Goal: Information Seeking & Learning: Check status

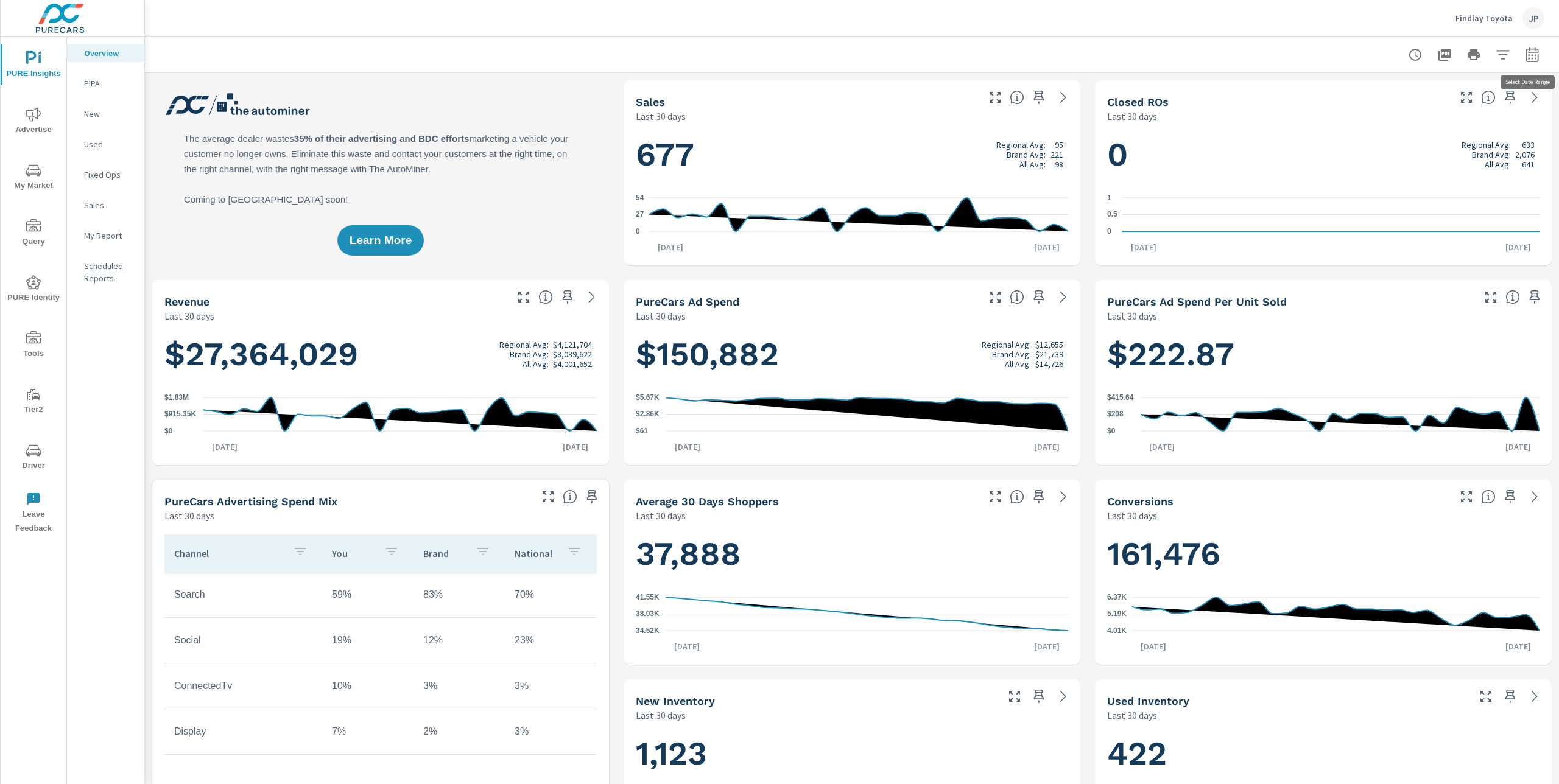
click at [1528, 56] on icon "button" at bounding box center [1532, 55] width 15 height 15
select select "Last 30 days"
click at [1422, 142] on p "+ Add comparison" at bounding box center [1447, 137] width 156 height 15
select select "Previous period"
click at [1400, 206] on span "Apply" at bounding box center [1408, 206] width 50 height 11
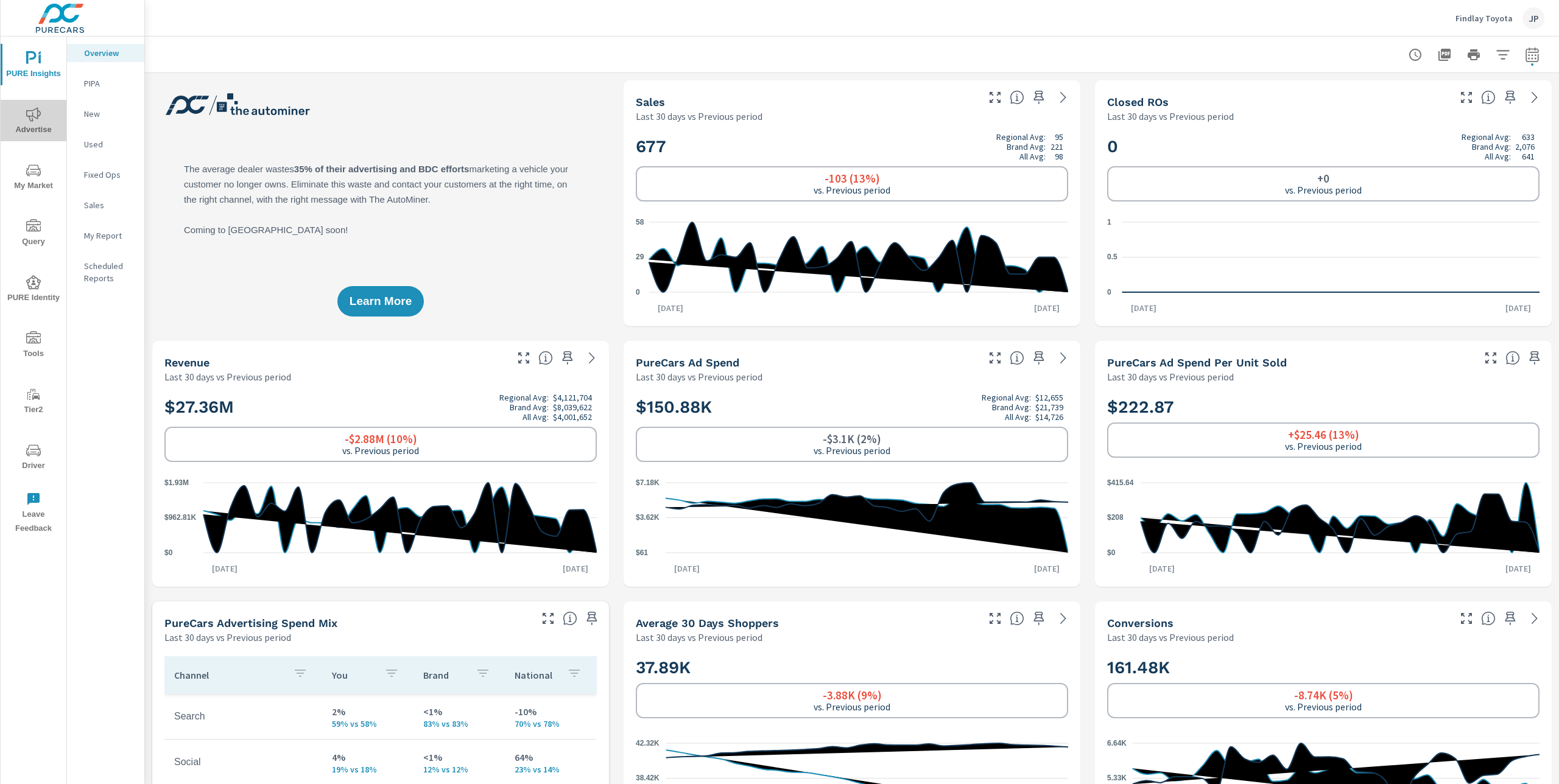
click at [25, 117] on span "Advertise" at bounding box center [33, 122] width 58 height 30
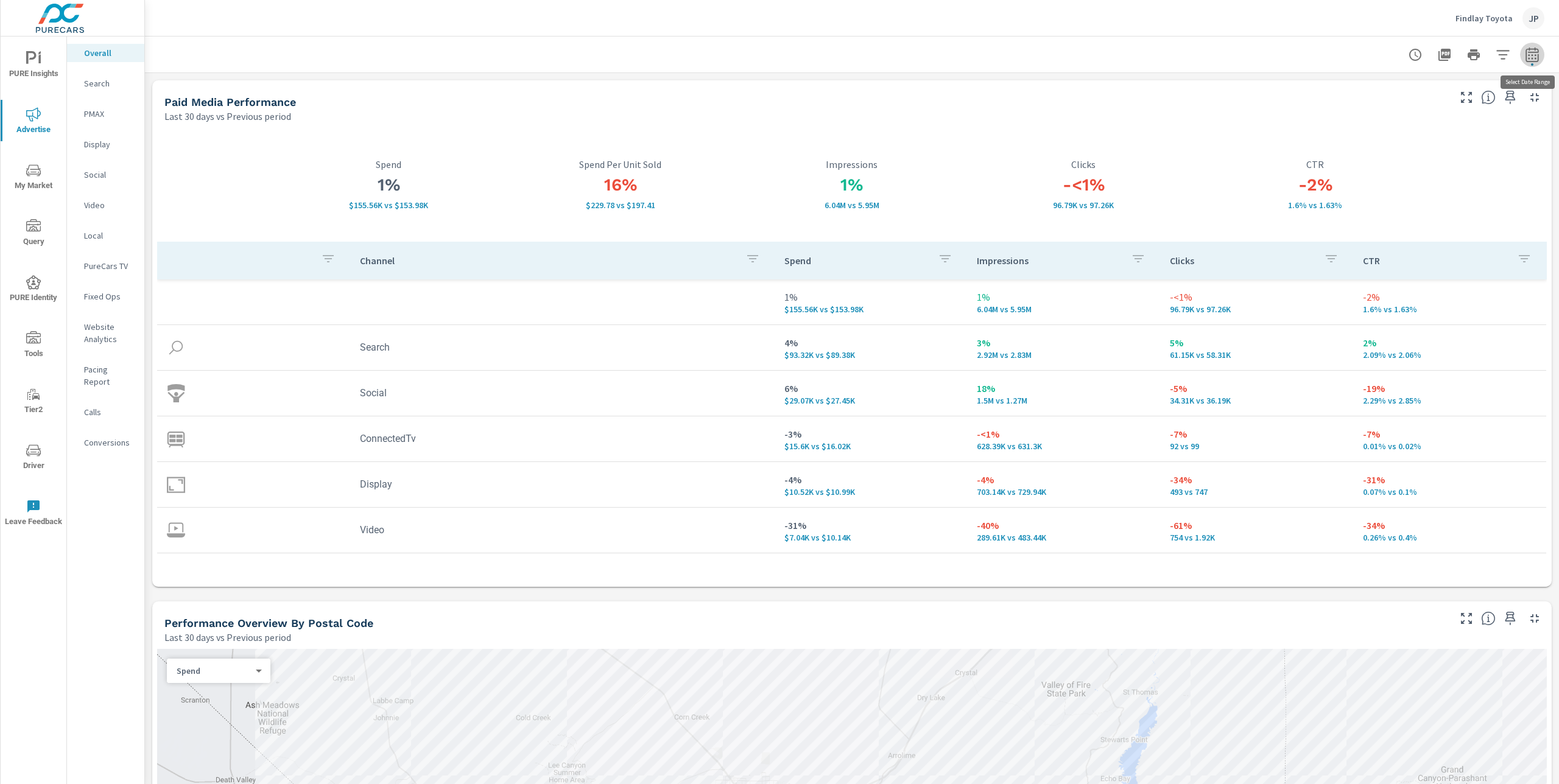
click at [1533, 57] on icon "button" at bounding box center [1532, 55] width 15 height 15
select select "Last 30 days"
select select "Previous period"
click at [1440, 107] on select "Custom Yesterday Last week Last 7 days Last 14 days Last 30 days Last 45 days L…" at bounding box center [1435, 106] width 122 height 25
click at [1374, 94] on select "Custom Yesterday Last week Last 7 days Last 14 days Last 30 days Last 45 days L…" at bounding box center [1435, 106] width 122 height 25
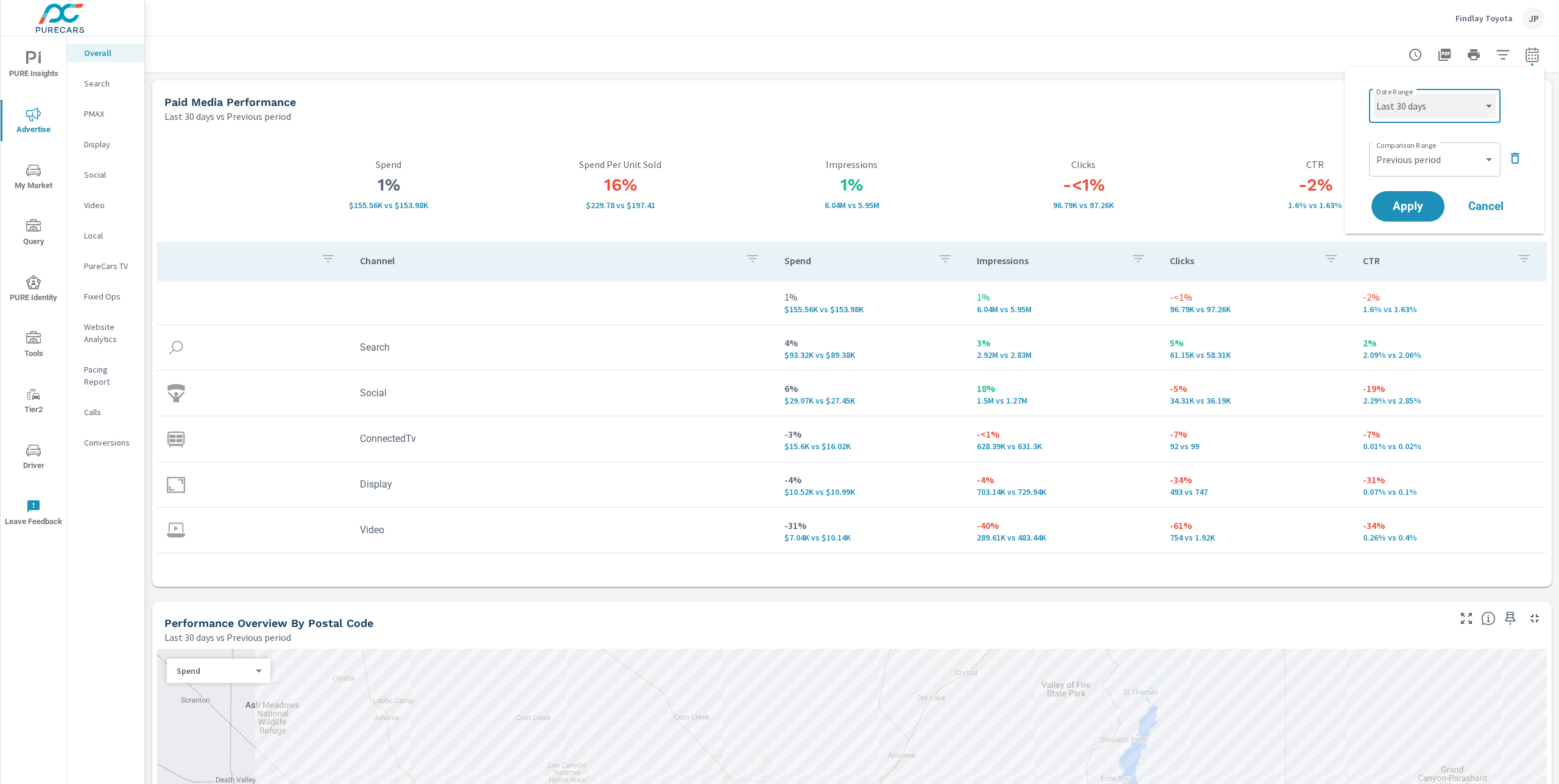
select select "custom"
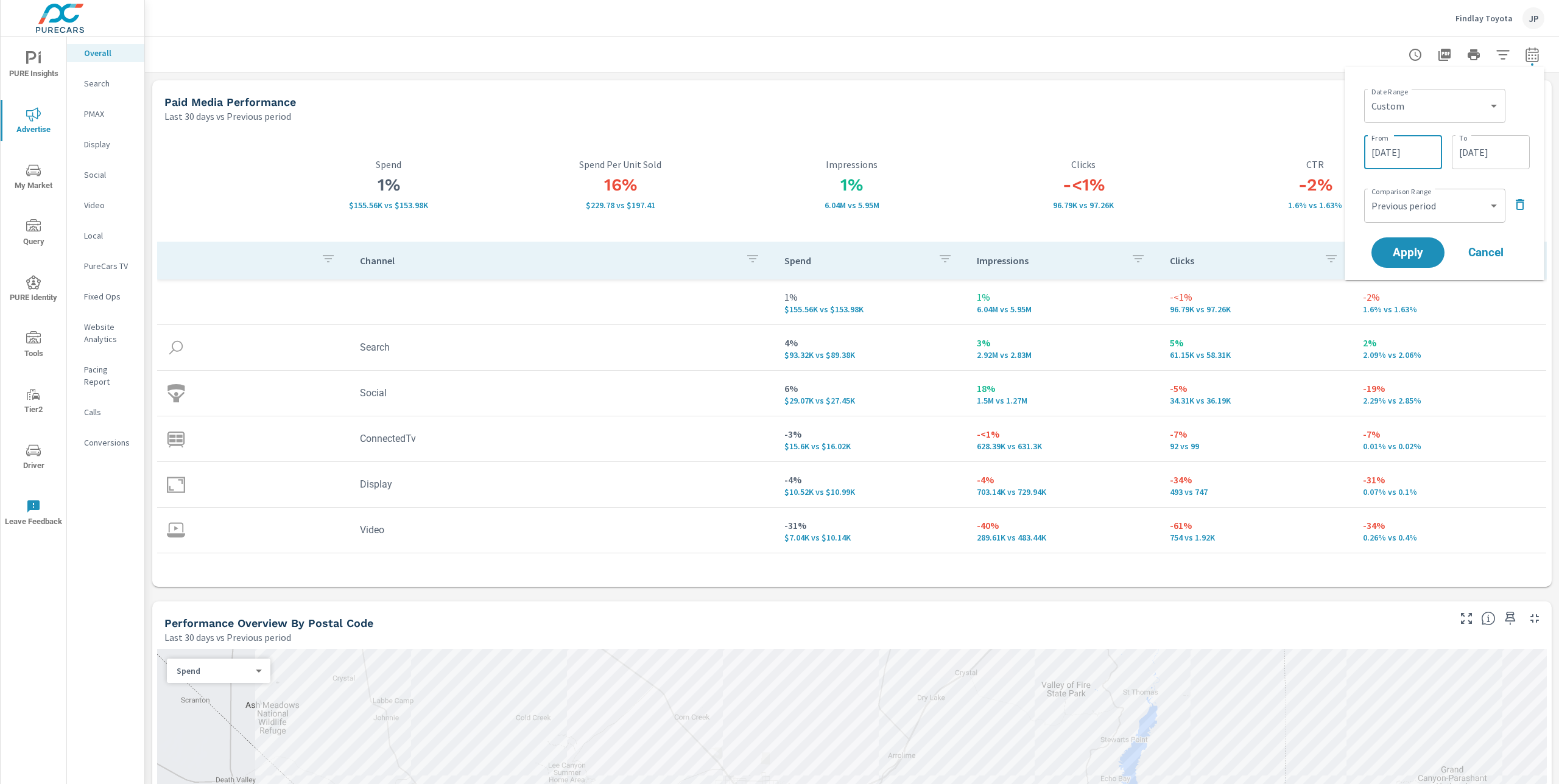
click at [1401, 152] on input "09/08/2025" at bounding box center [1403, 152] width 68 height 25
click at [1252, 185] on icon "button" at bounding box center [1252, 185] width 6 height 5
click at [1256, 228] on span "1" at bounding box center [1254, 231] width 27 height 16
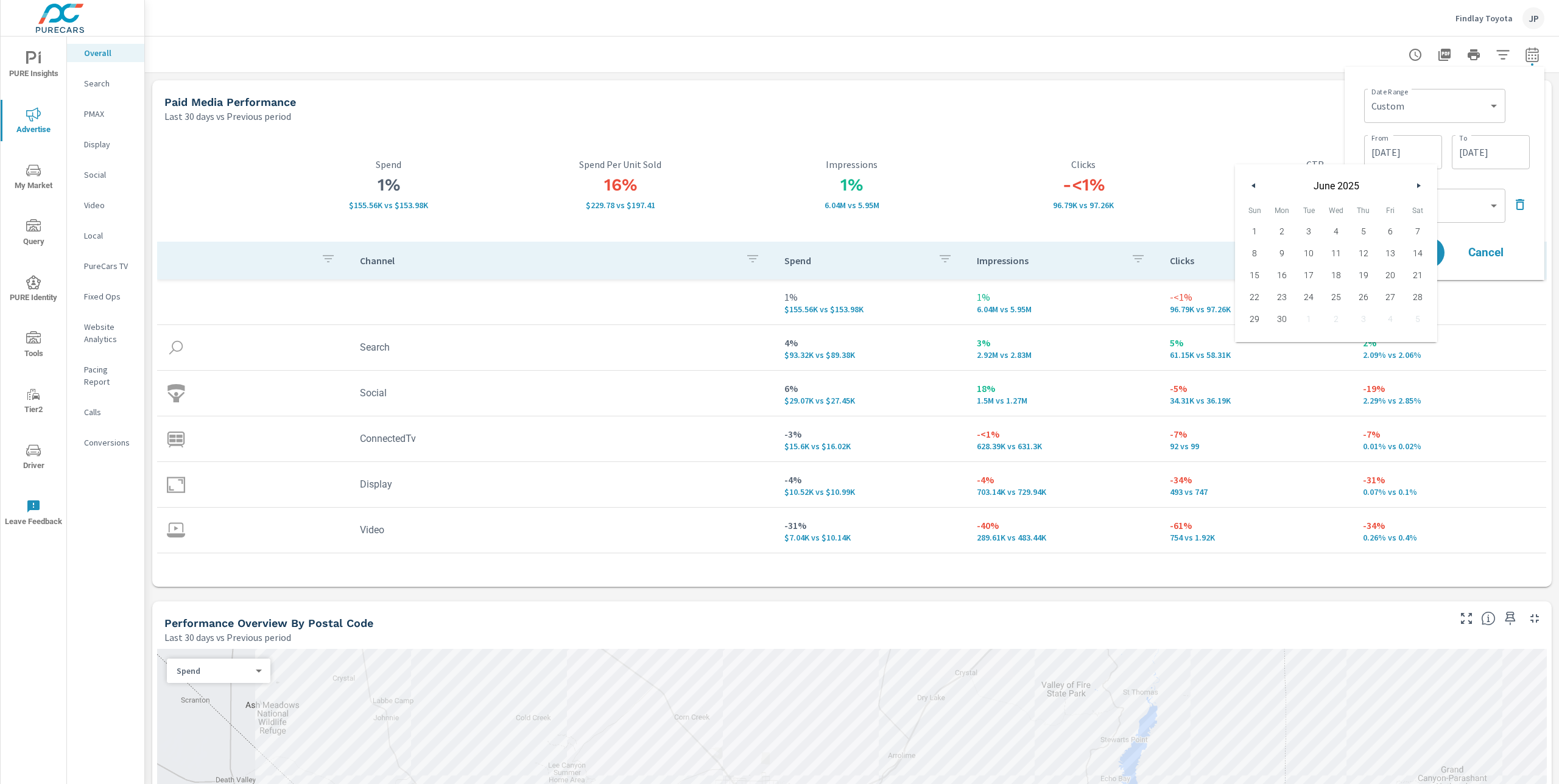
type input "06/01/2025"
click at [1517, 102] on div "Date Range Custom Yesterday Last week Last 7 days Last 14 days Last 30 days Las…" at bounding box center [1447, 104] width 166 height 41
click at [1520, 200] on icon "button" at bounding box center [1520, 205] width 8 height 11
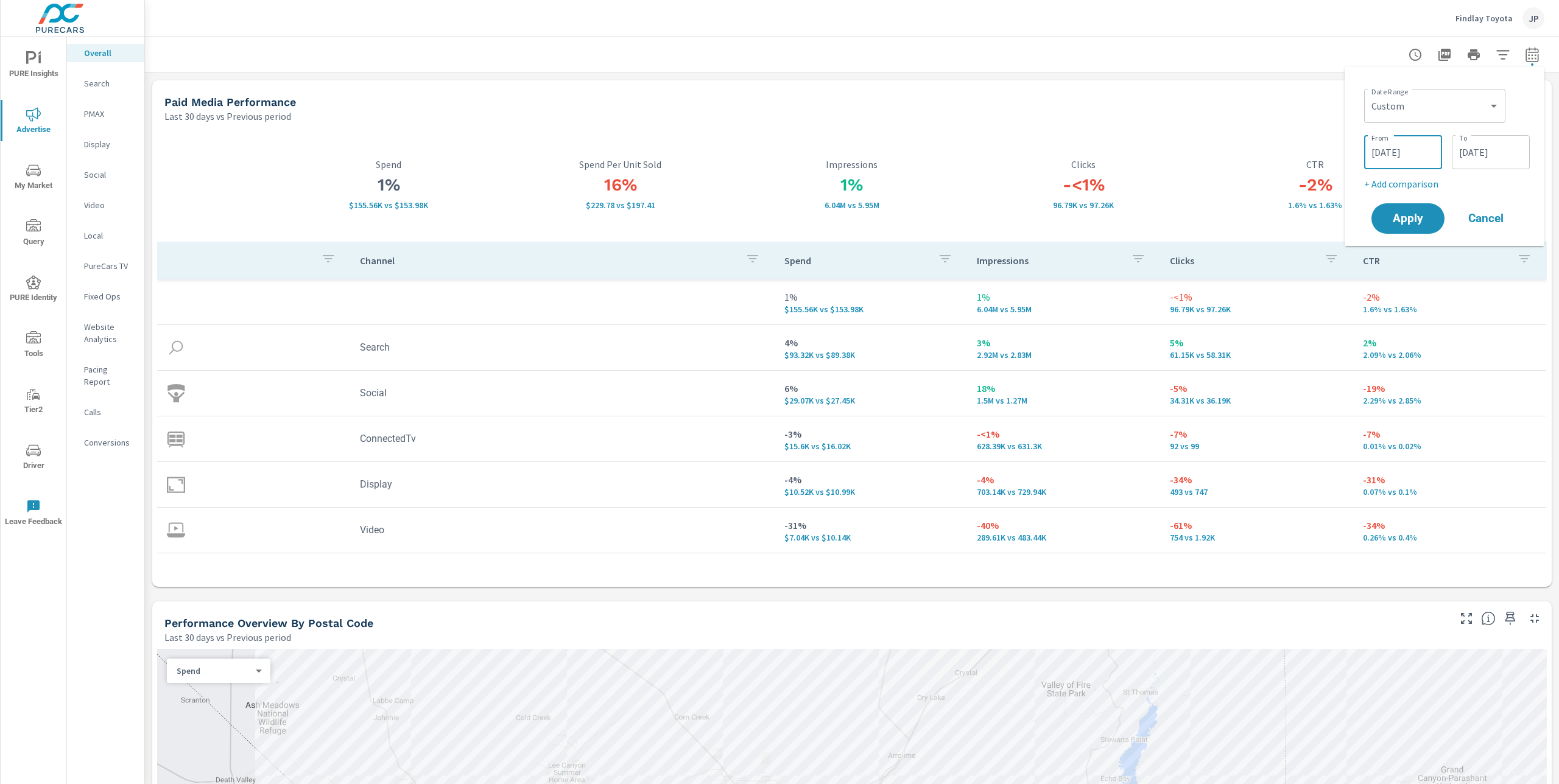
click at [1403, 155] on input "06/01/2025" at bounding box center [1403, 152] width 68 height 25
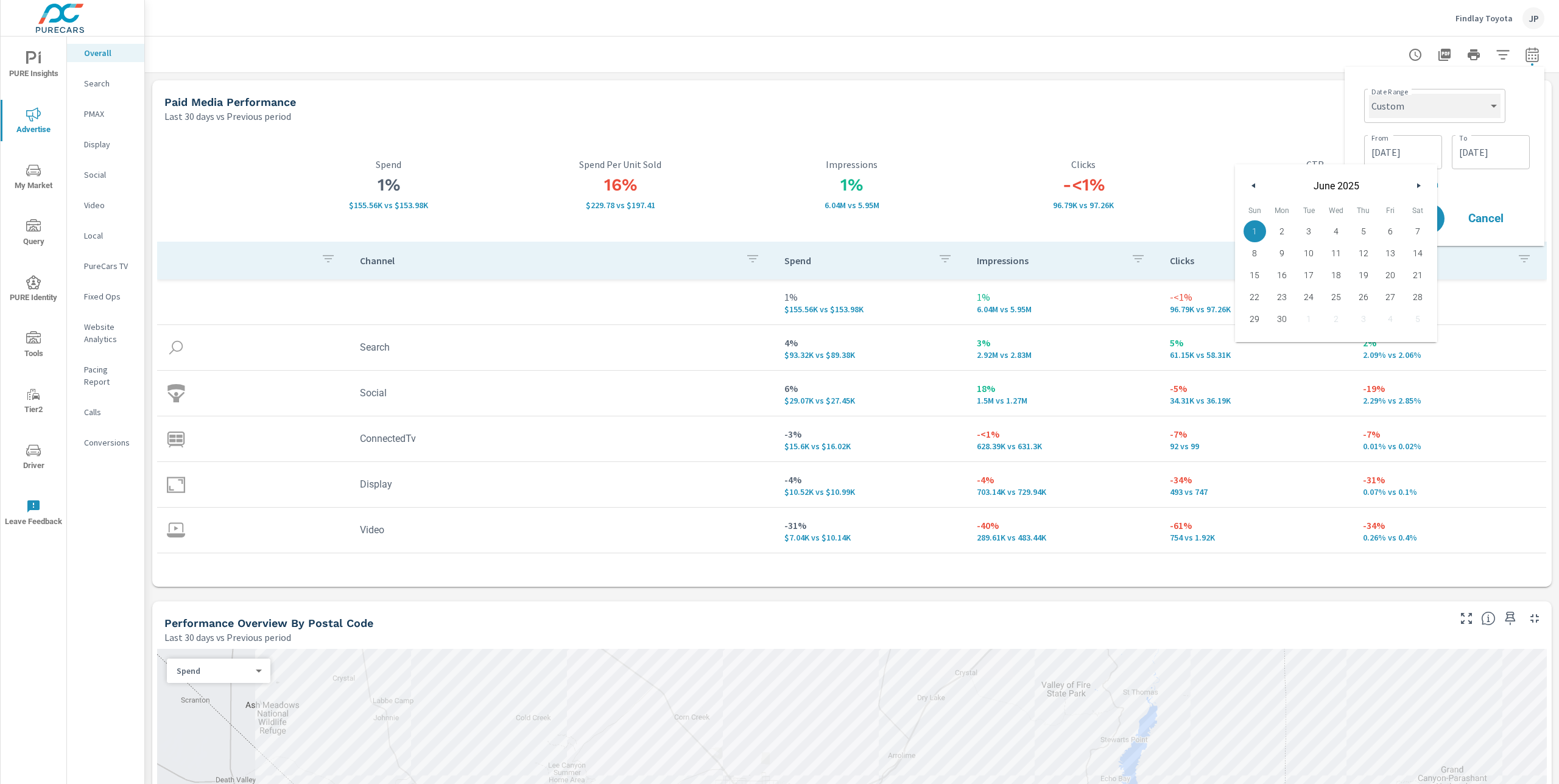
click at [1415, 99] on select "Custom Yesterday Last week Last 7 days Last 14 days Last 30 days Last 45 days L…" at bounding box center [1435, 106] width 132 height 25
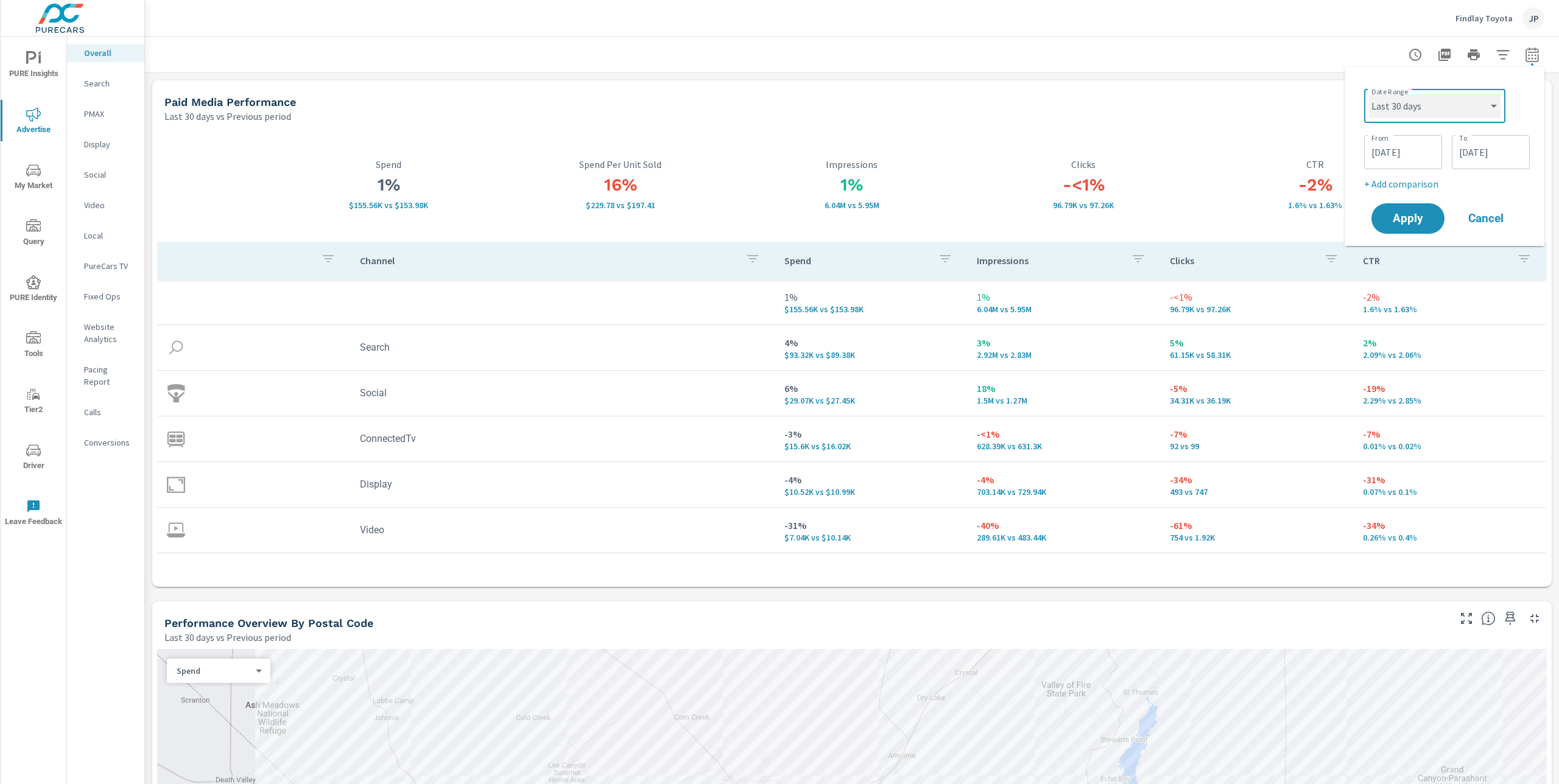
click at [1369, 94] on select "Custom Yesterday Last week Last 7 days Last 14 days Last 30 days Last 45 days L…" at bounding box center [1435, 106] width 132 height 25
select select "Last 30 days"
click at [1407, 132] on p "+ Add comparison" at bounding box center [1447, 137] width 156 height 15
select select "Previous period"
click at [1402, 208] on span "Apply" at bounding box center [1408, 206] width 50 height 11
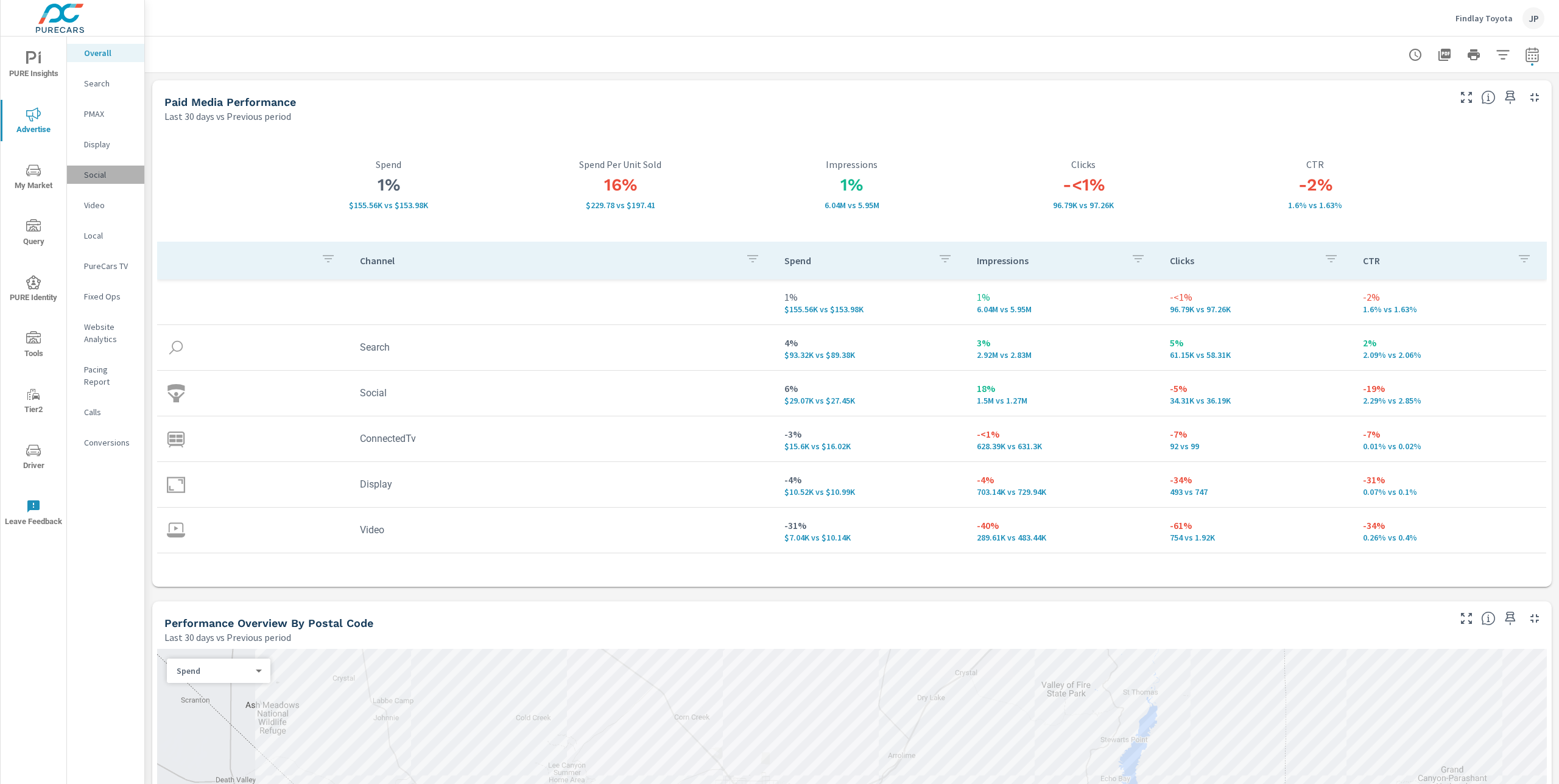
click at [104, 172] on p "Social" at bounding box center [109, 174] width 50 height 12
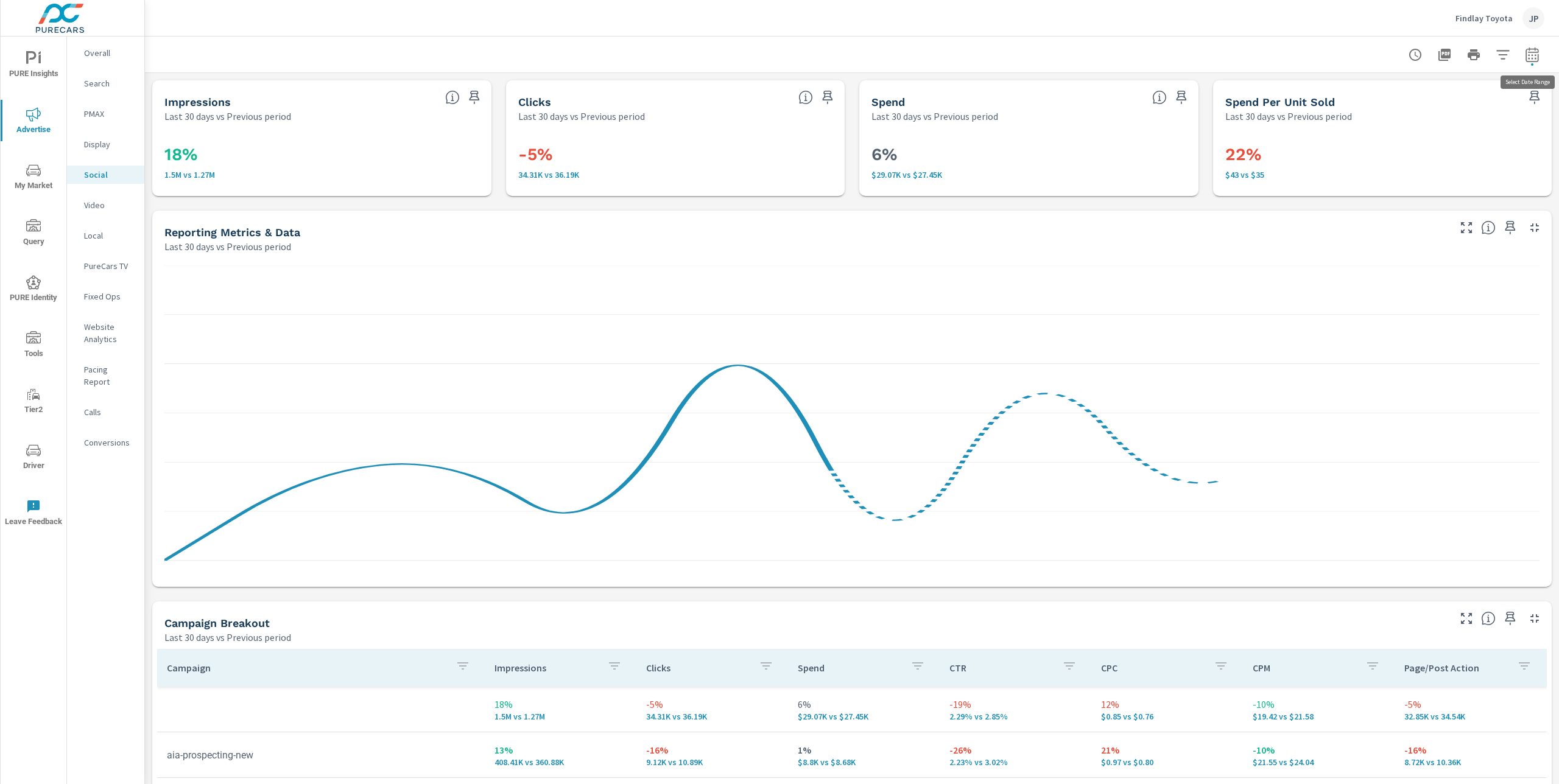
click at [1529, 55] on icon "button" at bounding box center [1531, 56] width 8 height 5
select select "Last 30 days"
select select "Previous period"
click at [1448, 112] on select "Custom Yesterday Last week Last 7 days Last 14 days Last 30 days Last 45 days L…" at bounding box center [1435, 106] width 122 height 25
click at [1374, 94] on select "Custom Yesterday Last week Last 7 days Last 14 days Last 30 days Last 45 days L…" at bounding box center [1435, 106] width 122 height 25
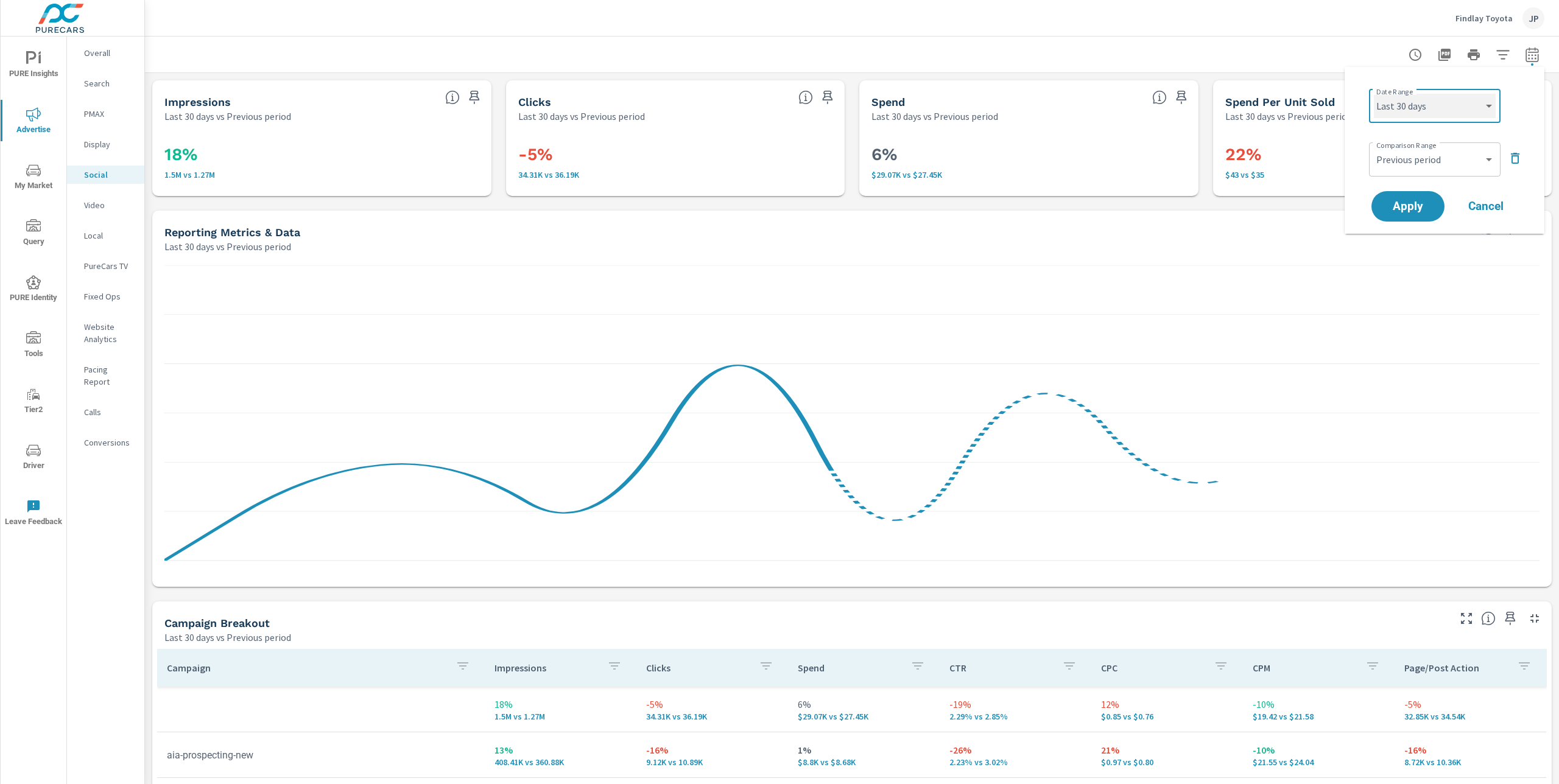
select select "custom"
click at [1401, 152] on input "09/08/2025" at bounding box center [1403, 152] width 68 height 25
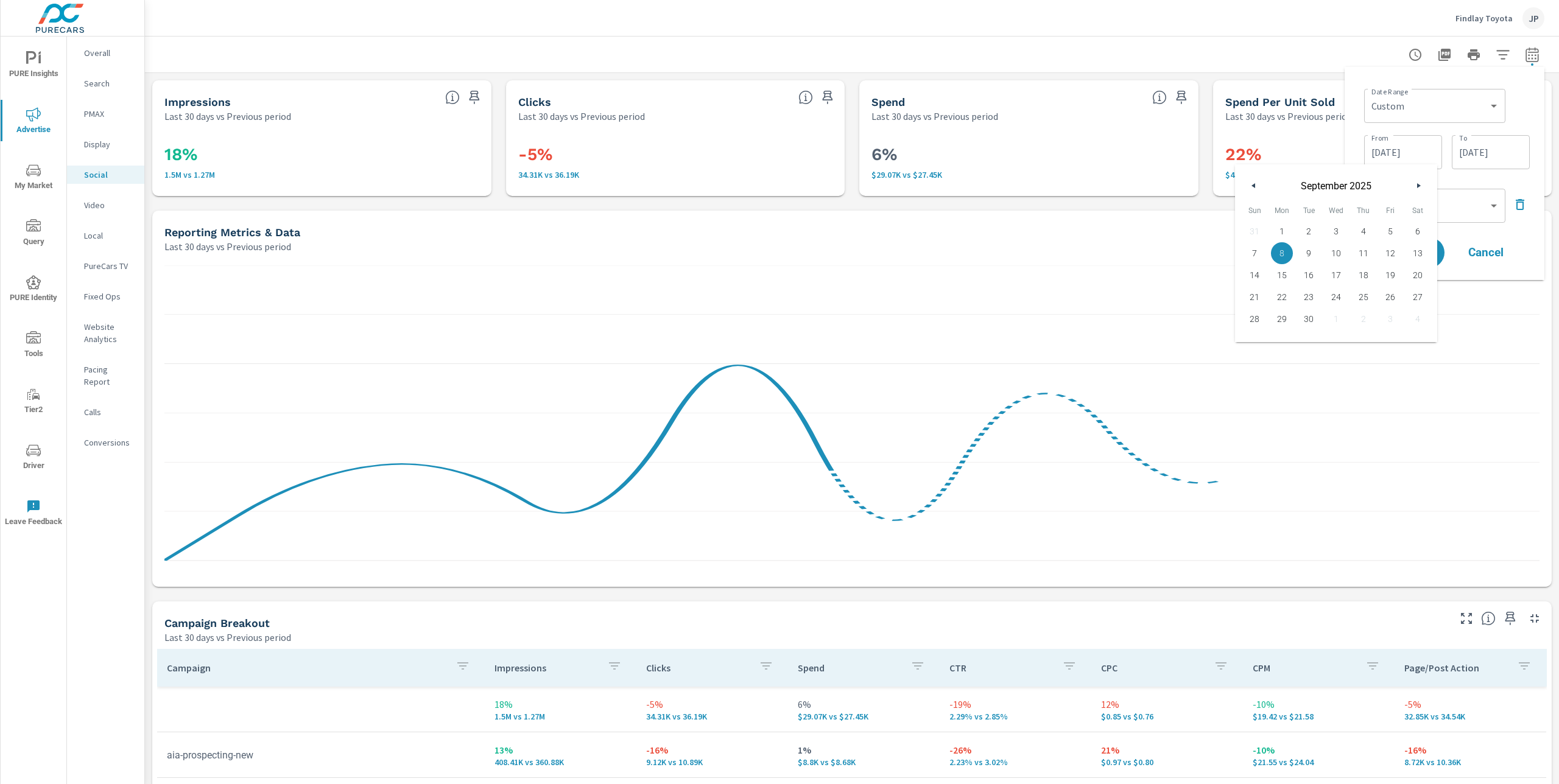
click at [1252, 184] on icon "button" at bounding box center [1252, 185] width 6 height 5
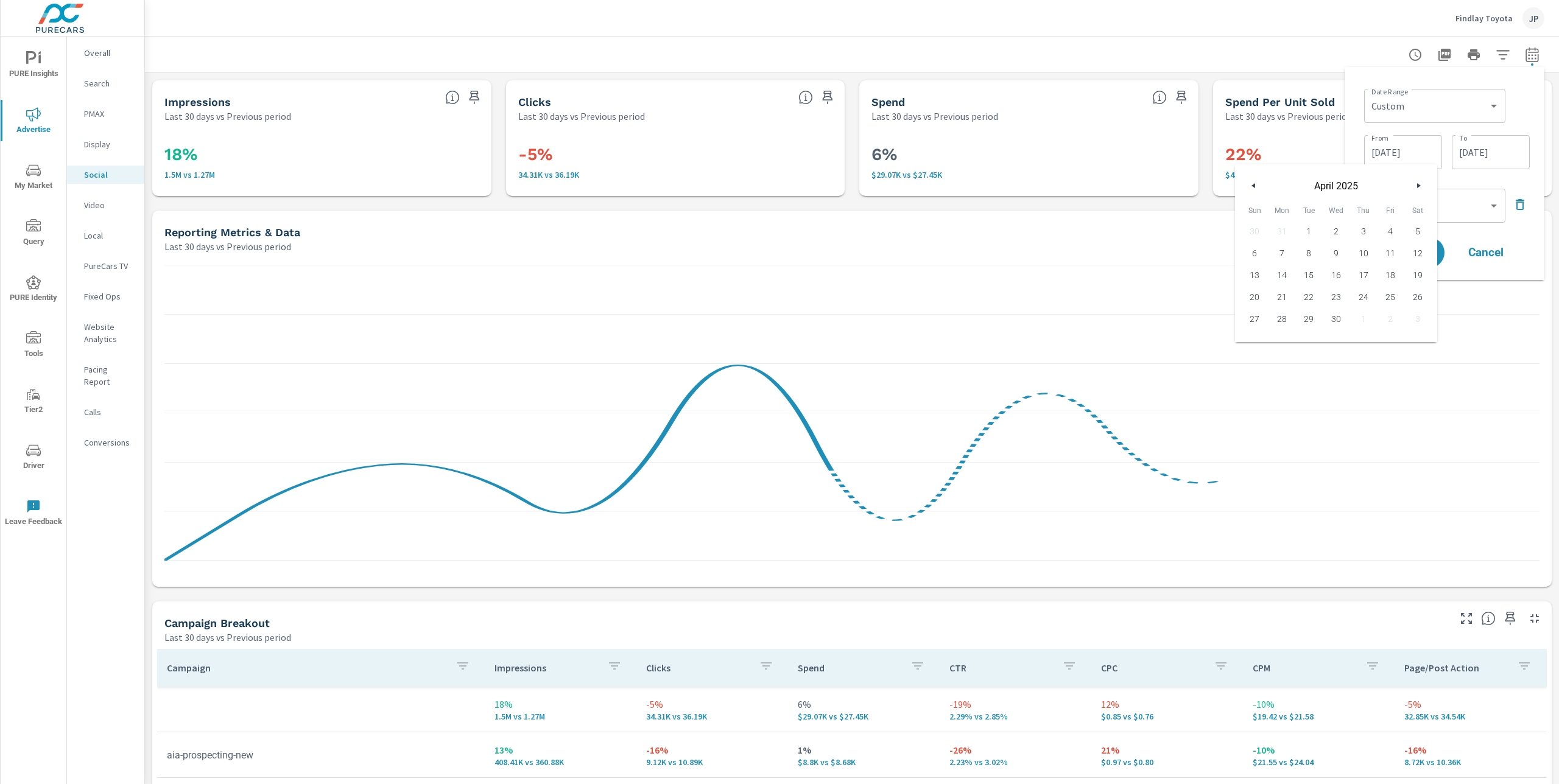
click at [1419, 184] on icon "button" at bounding box center [1419, 185] width 6 height 5
click at [1420, 184] on icon "button" at bounding box center [1419, 185] width 6 height 5
click at [1252, 227] on span "1" at bounding box center [1254, 231] width 27 height 16
type input "06/01/2025"
click at [1531, 104] on div "Date Range Custom Yesterday Last week Last 7 days Last 14 days Last 30 days Las…" at bounding box center [1444, 173] width 180 height 194
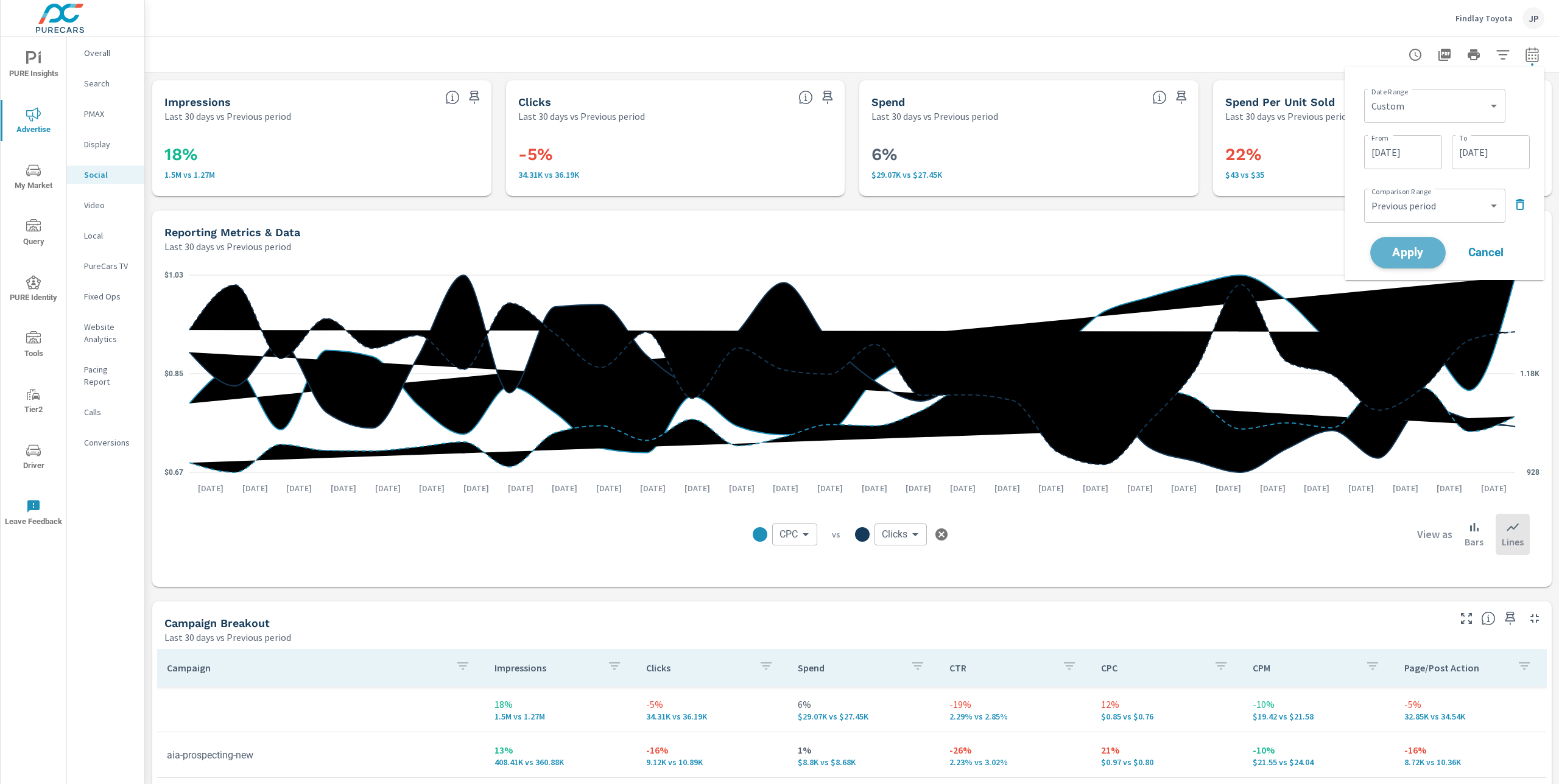
click at [1421, 247] on span "Apply" at bounding box center [1408, 252] width 50 height 11
click at [1531, 58] on div at bounding box center [1463, 55] width 161 height 25
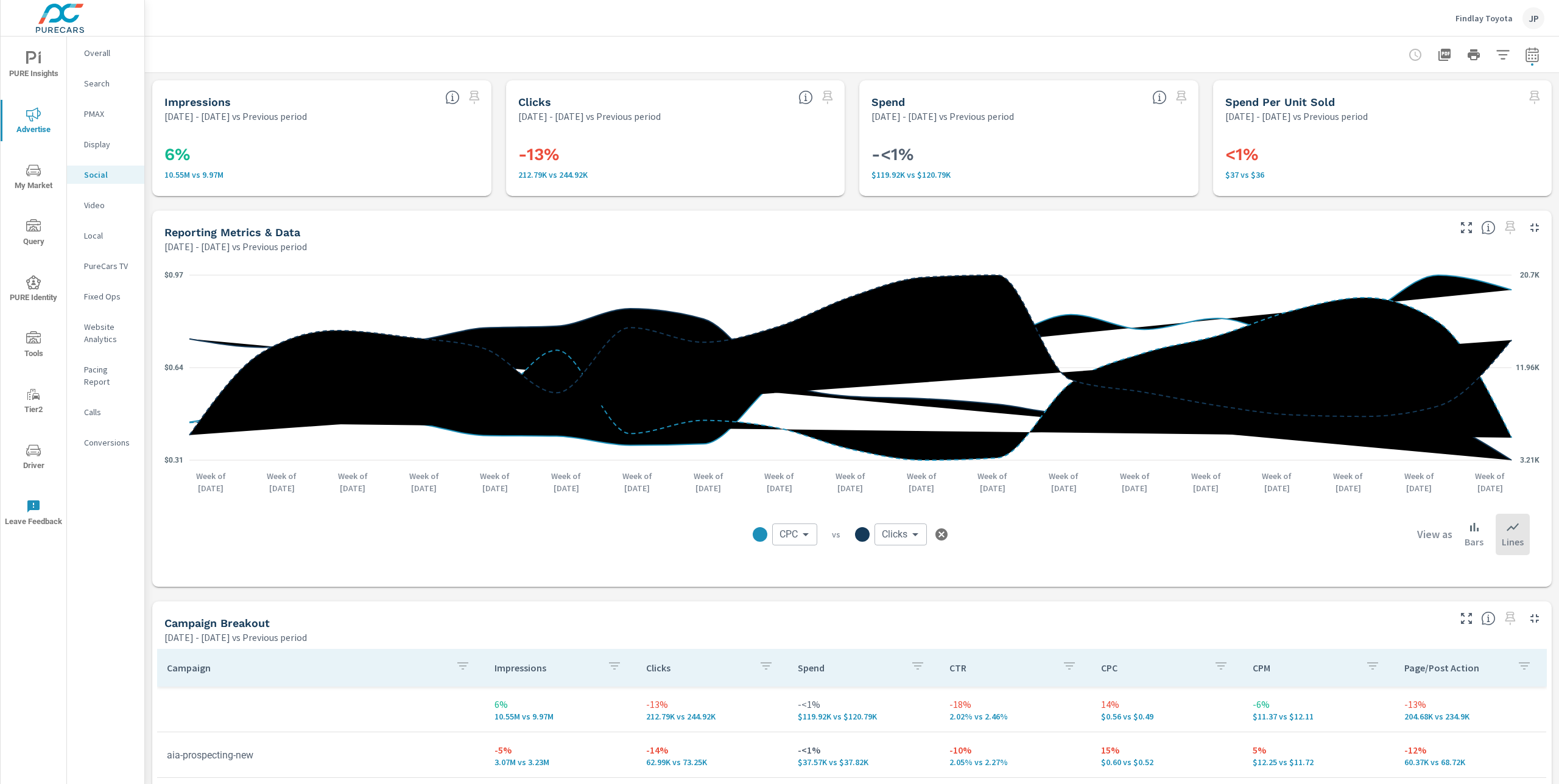
click at [943, 536] on icon "button" at bounding box center [941, 534] width 15 height 15
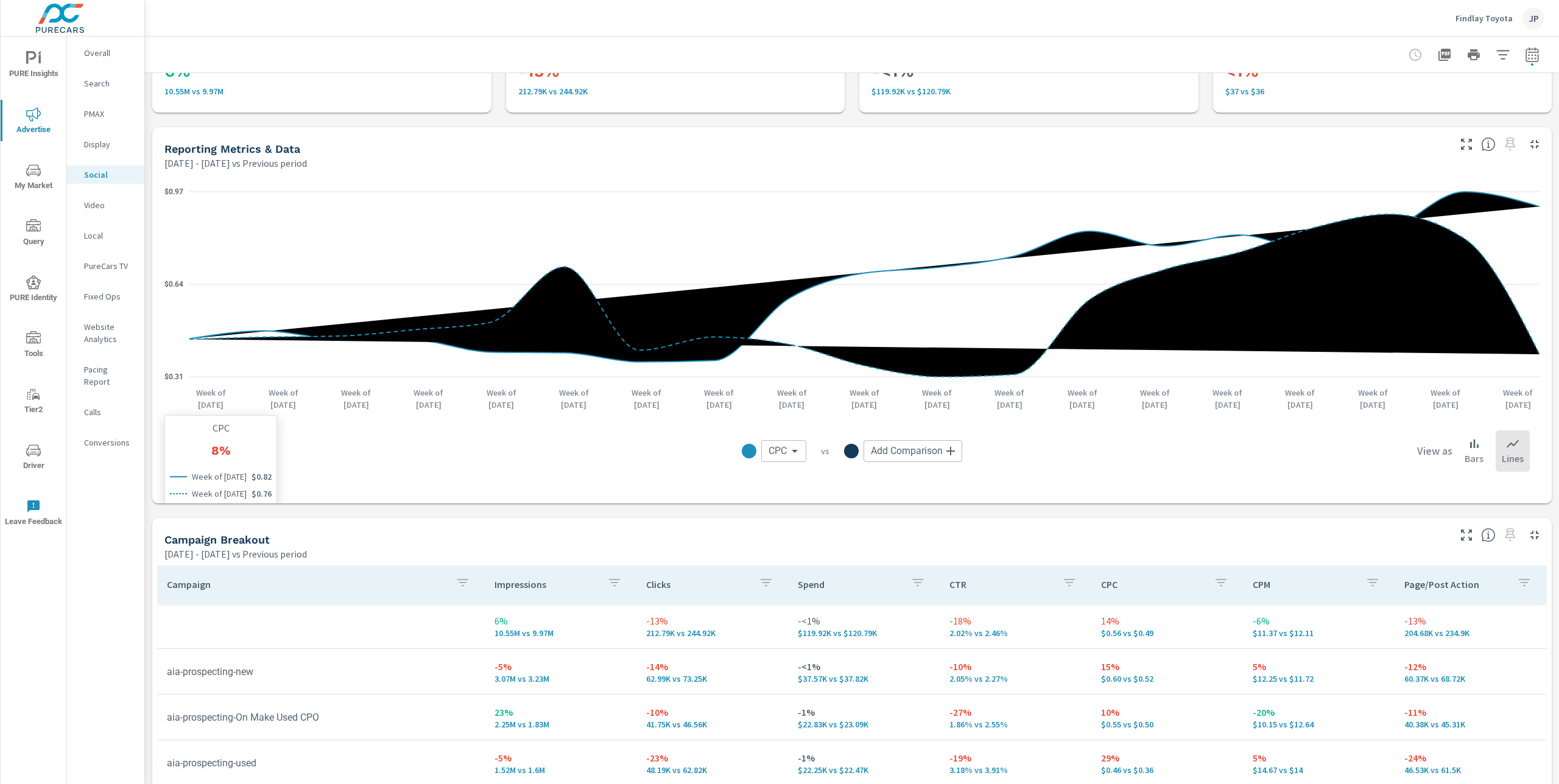
scroll to position [86, 0]
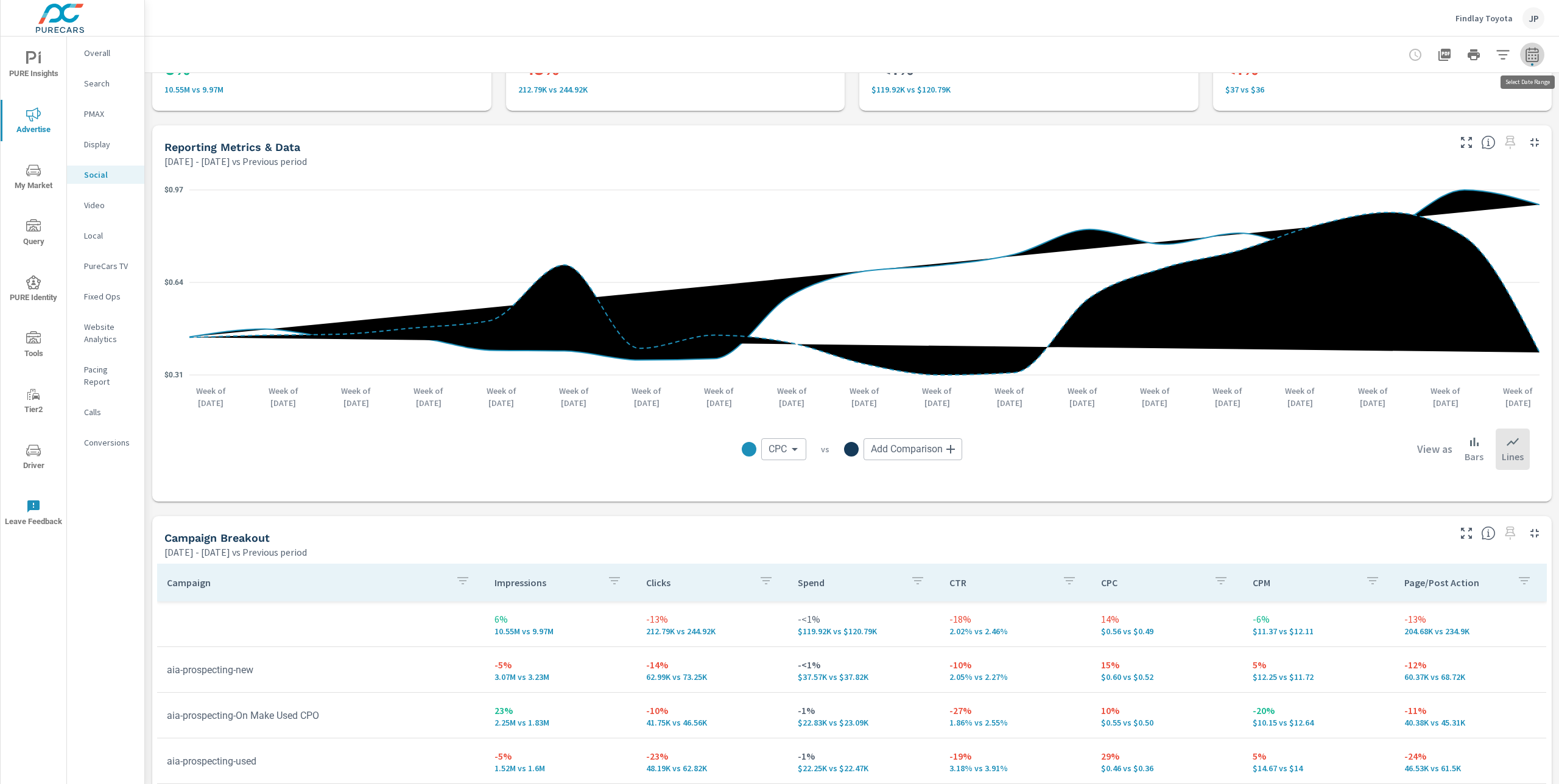
click at [1532, 51] on icon "button" at bounding box center [1532, 54] width 13 height 15
select select "Previous period"
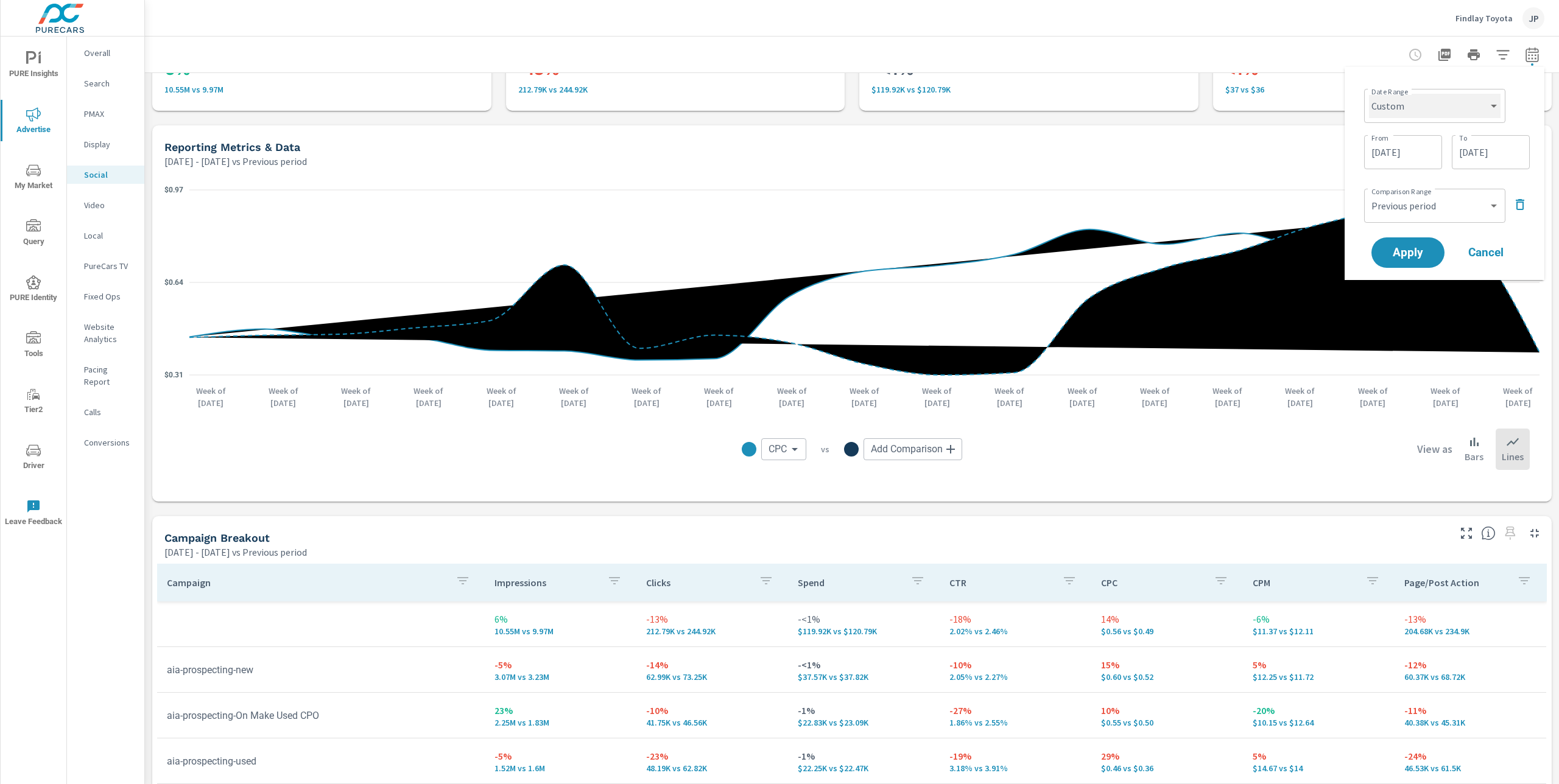
click at [1412, 111] on select "Custom Yesterday Last week Last 7 days Last 14 days Last 30 days Last 45 days L…" at bounding box center [1435, 106] width 132 height 25
click at [1369, 94] on select "Custom Yesterday Last week Last 7 days Last 14 days Last 30 days Last 45 days L…" at bounding box center [1435, 106] width 132 height 25
select select "Last 30 days"
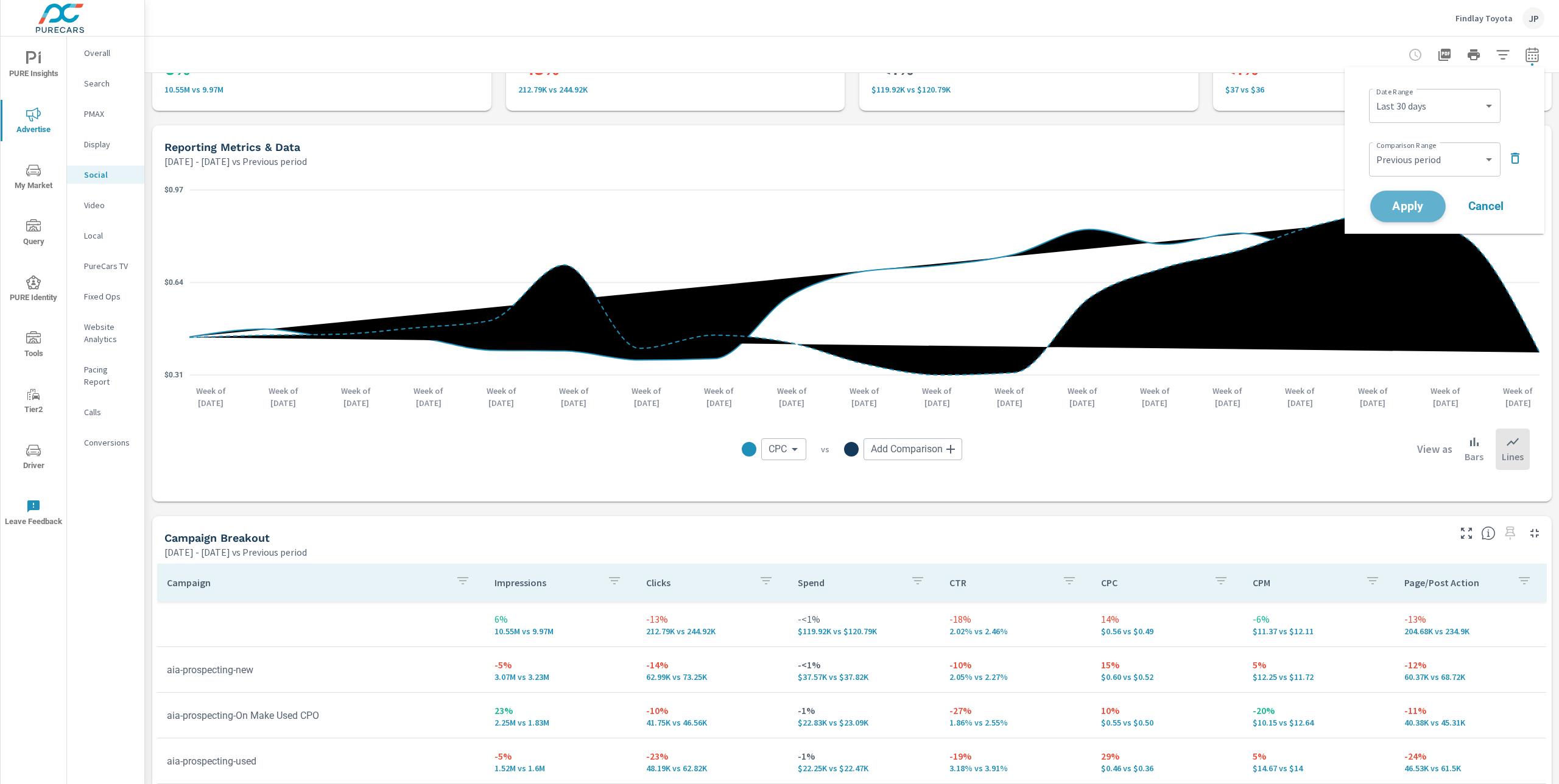
click at [1406, 204] on span "Apply" at bounding box center [1408, 206] width 50 height 11
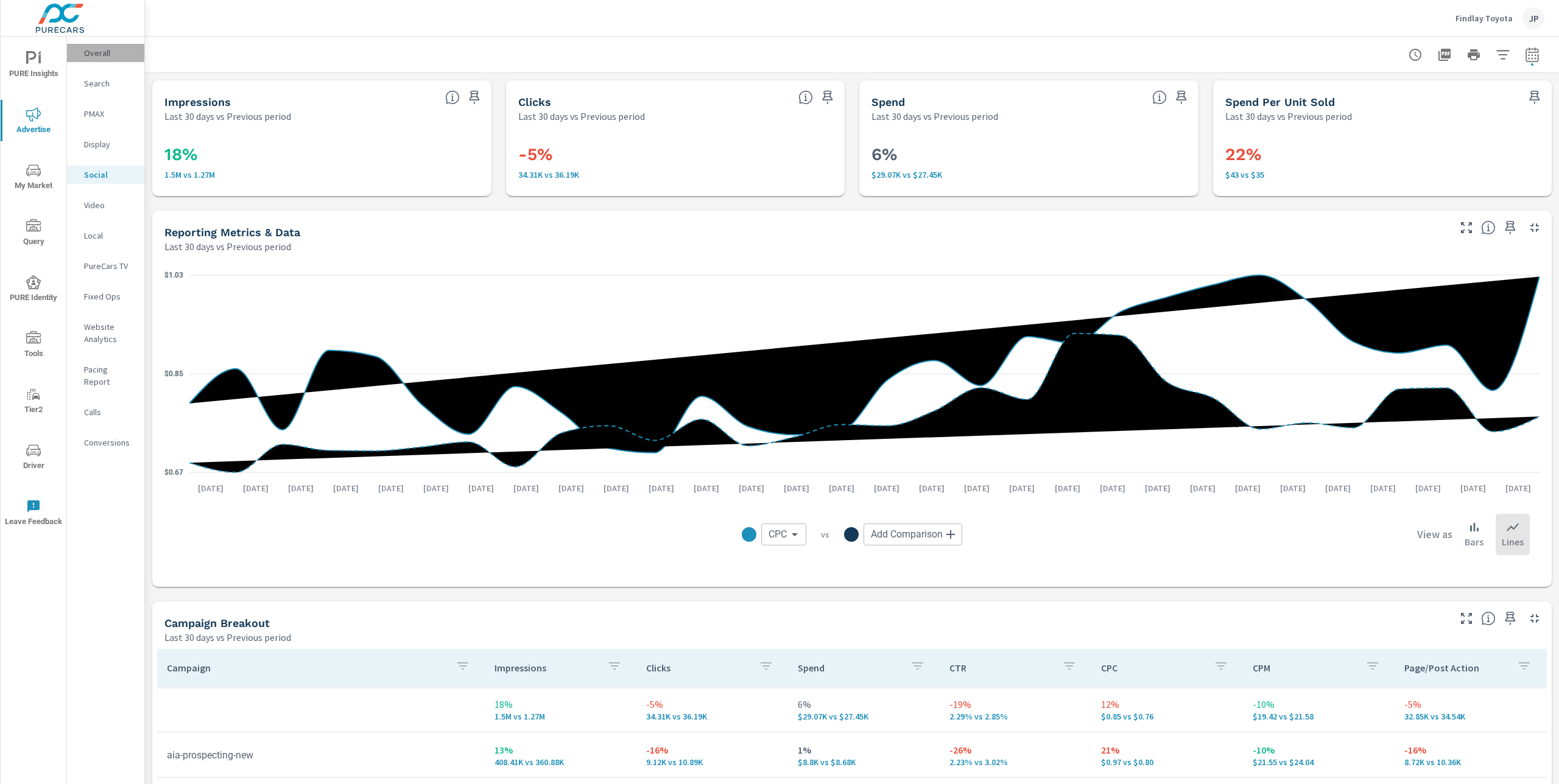
click at [104, 54] on p "Overall" at bounding box center [109, 53] width 50 height 12
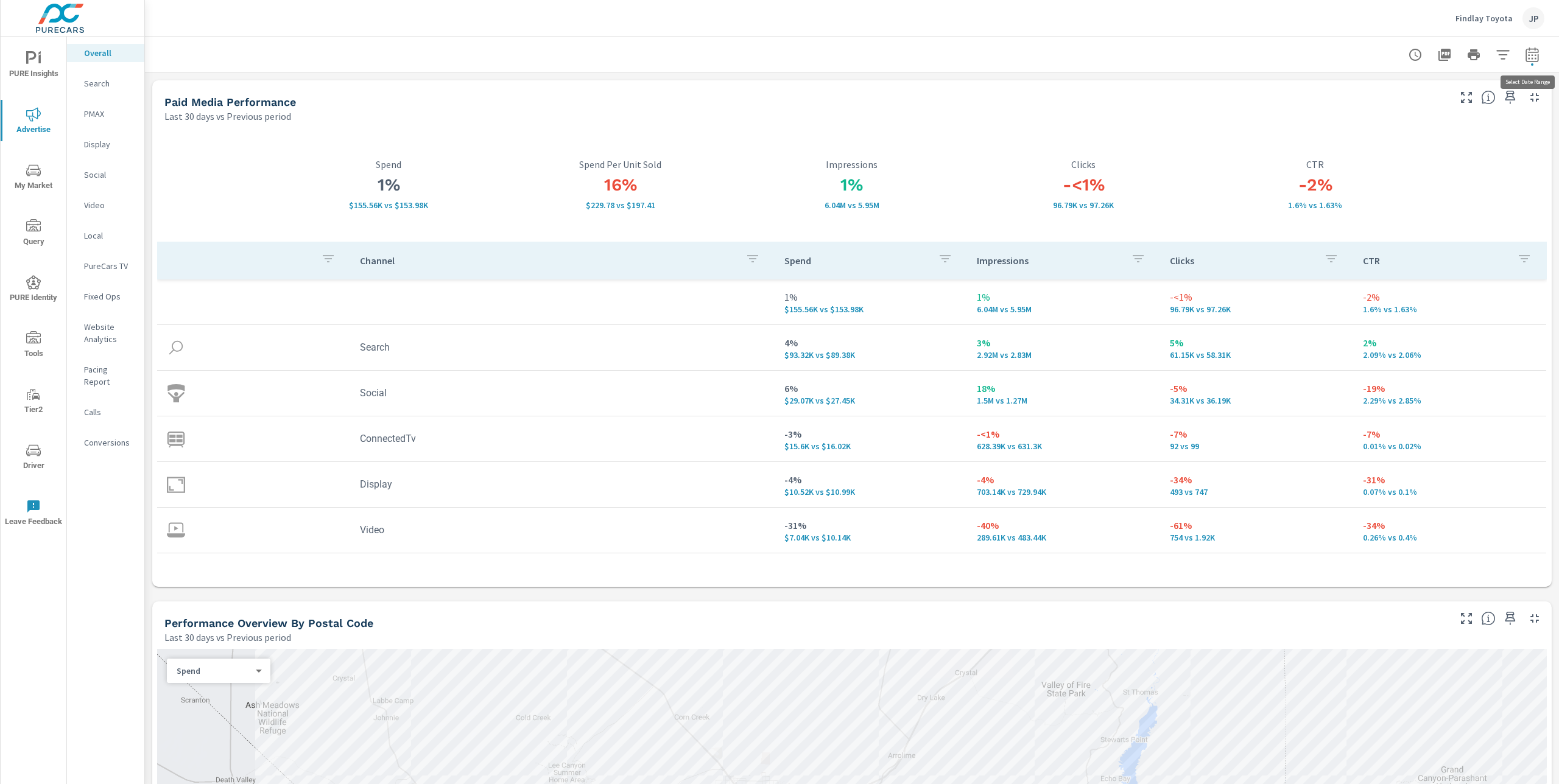
click at [1531, 55] on icon "button" at bounding box center [1531, 56] width 8 height 5
select select "Last 30 days"
select select "Previous period"
click at [103, 175] on p "Social" at bounding box center [109, 174] width 50 height 12
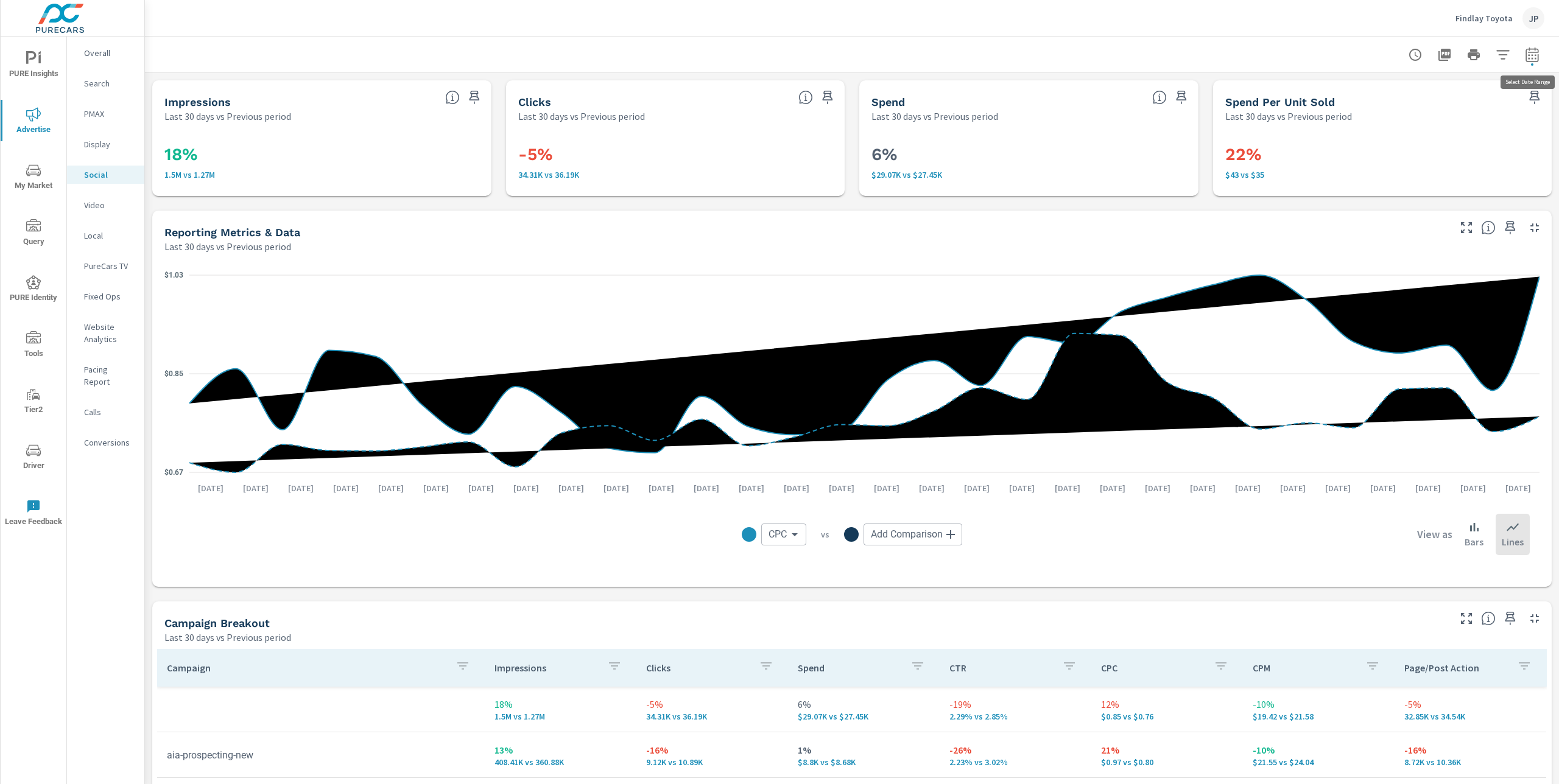
click at [1532, 53] on icon "button" at bounding box center [1532, 55] width 15 height 15
select select "Last 30 days"
select select "Previous period"
click at [1438, 102] on select "Custom Yesterday Last week Last 7 days Last 14 days Last 30 days Last 45 days L…" at bounding box center [1435, 106] width 122 height 25
click at [1374, 94] on select "Custom Yesterday Last week Last 7 days Last 14 days Last 30 days Last 45 days L…" at bounding box center [1435, 106] width 122 height 25
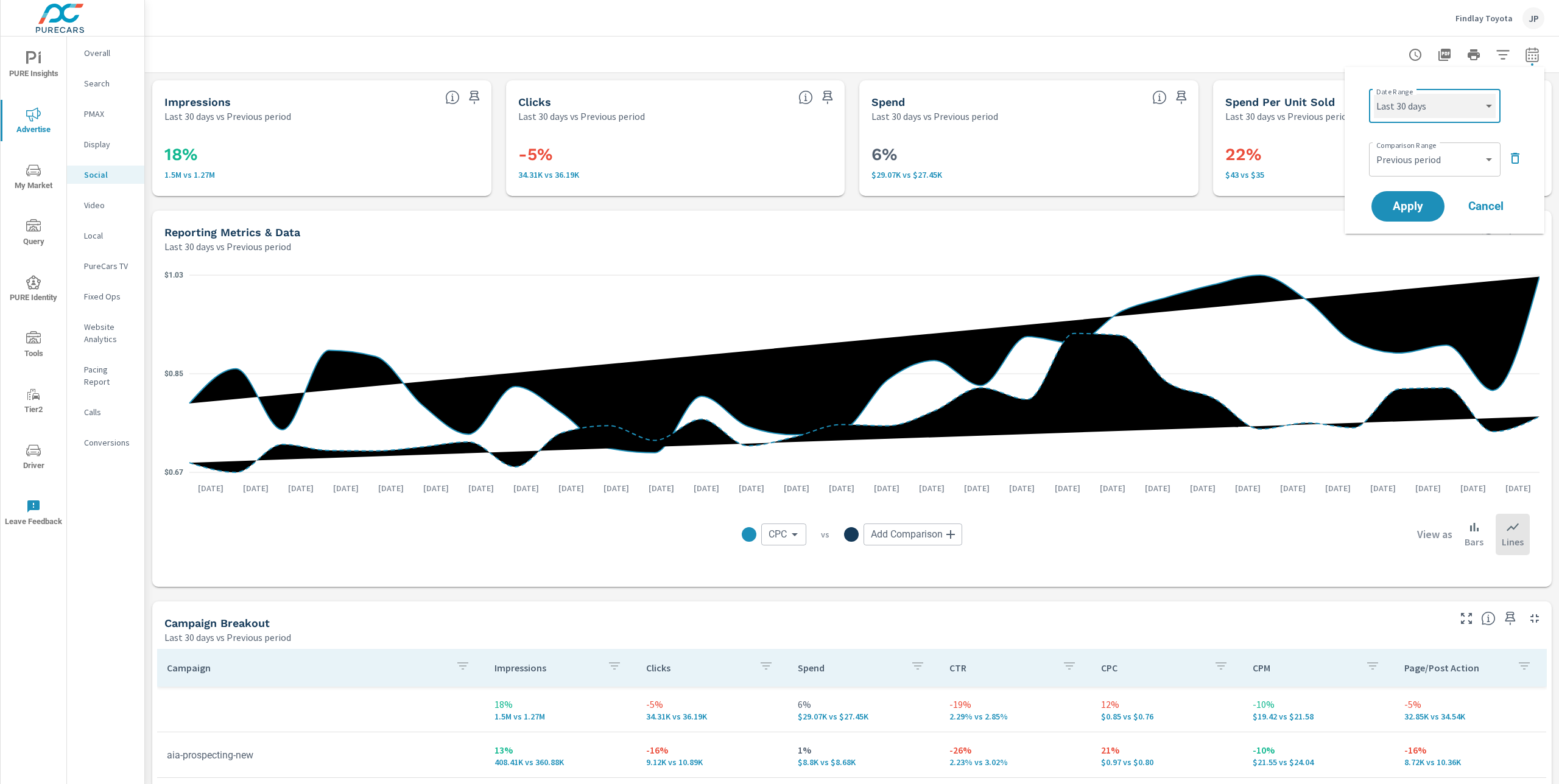
select select "custom"
click at [1402, 151] on input "09/08/2025" at bounding box center [1403, 152] width 68 height 25
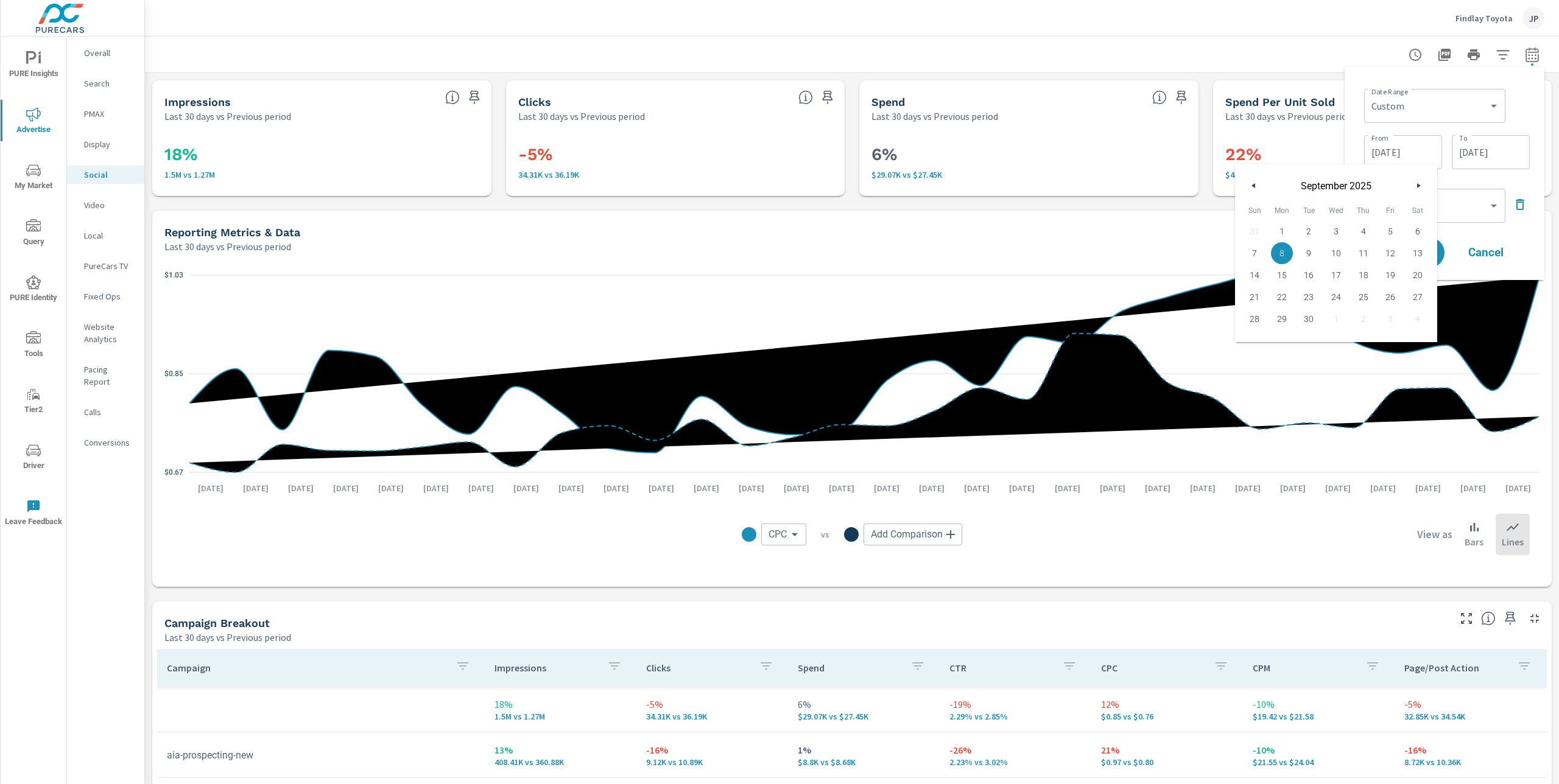
click at [1248, 186] on button "button" at bounding box center [1253, 185] width 15 height 15
click at [1420, 178] on button "button" at bounding box center [1418, 185] width 15 height 15
click at [1309, 233] on span "1" at bounding box center [1309, 231] width 27 height 16
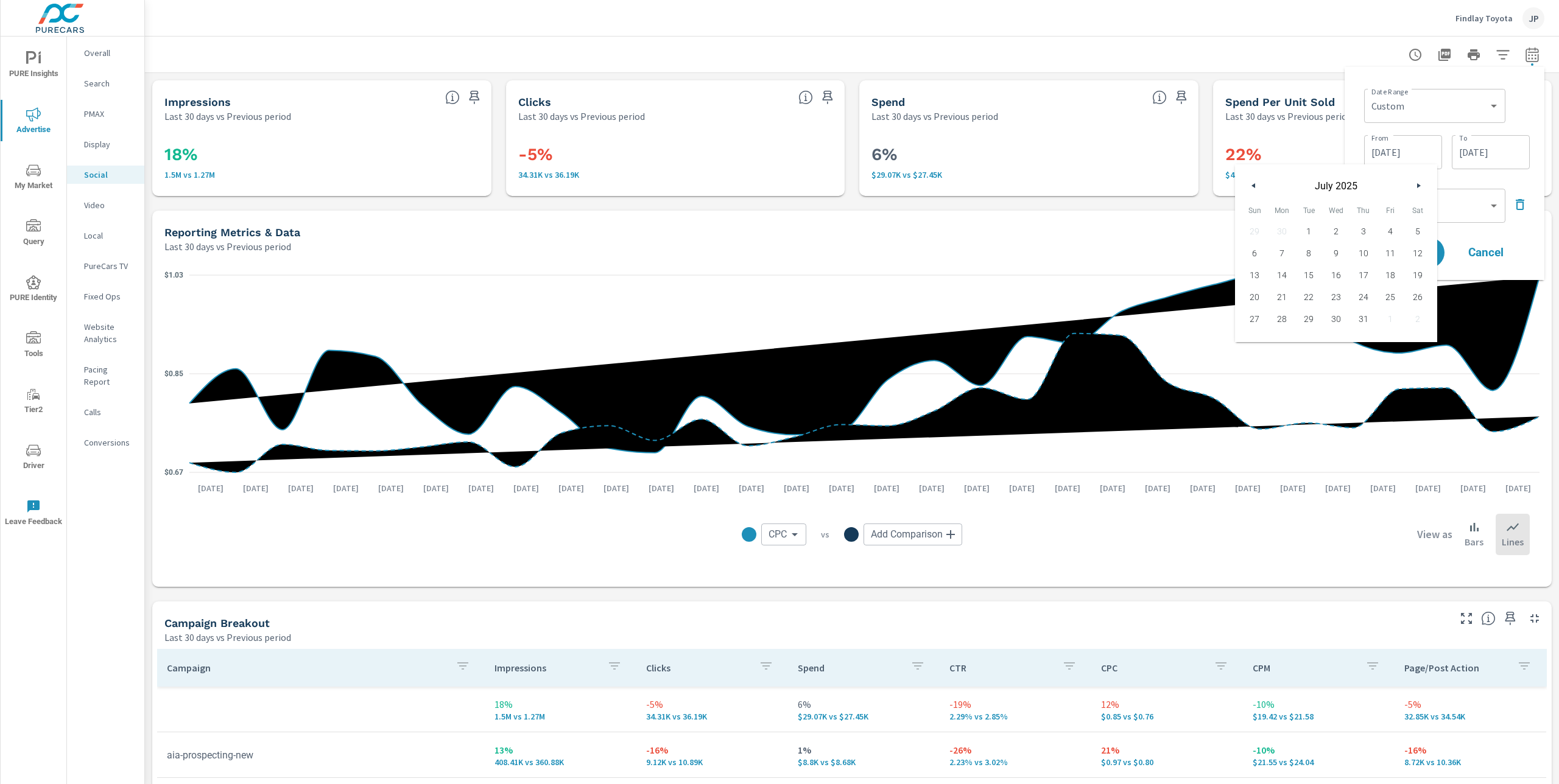
type input "07/01/2025"
click at [1476, 152] on input "10/07/2025" at bounding box center [1490, 152] width 68 height 25
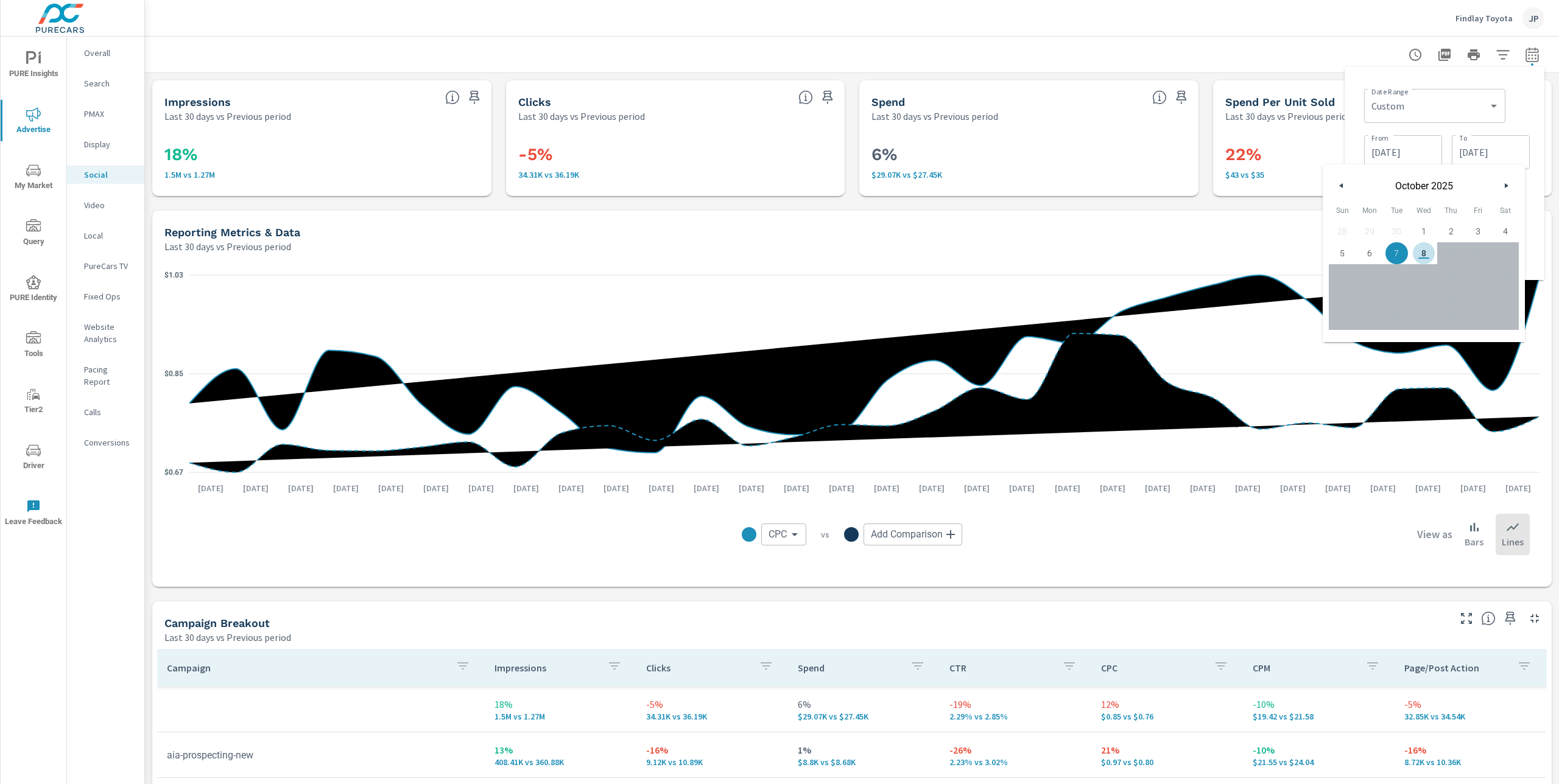
click at [1341, 182] on button "button" at bounding box center [1341, 185] width 15 height 15
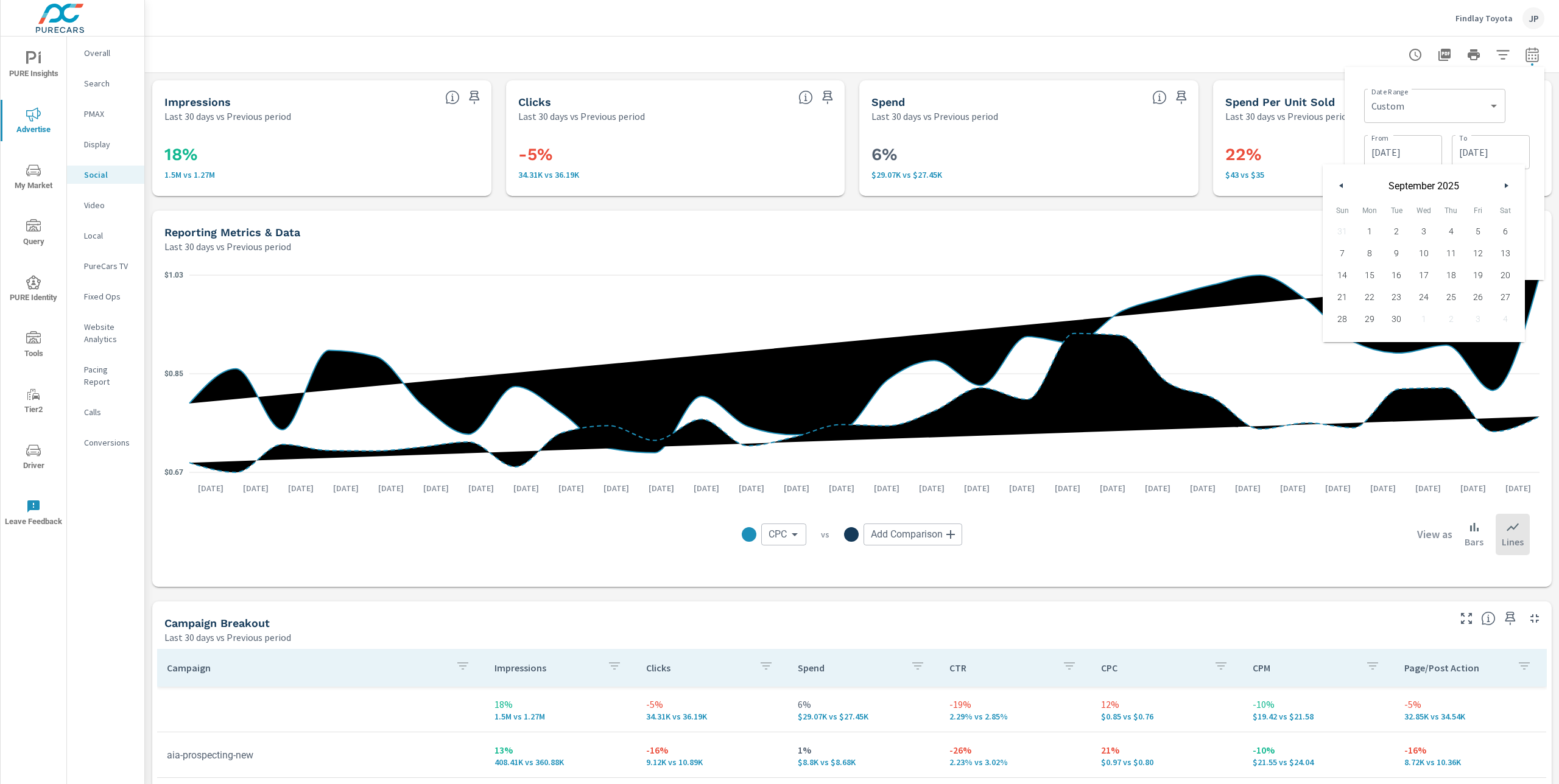
click at [1341, 182] on button "button" at bounding box center [1341, 185] width 15 height 15
click at [1342, 183] on icon "button" at bounding box center [1339, 185] width 6 height 5
click at [1451, 316] on span "31" at bounding box center [1450, 319] width 27 height 16
type input "07/31/2025"
click at [1520, 99] on div "Date Range Custom Yesterday Last week Last 7 days Last 14 days Last 30 days Las…" at bounding box center [1447, 104] width 166 height 41
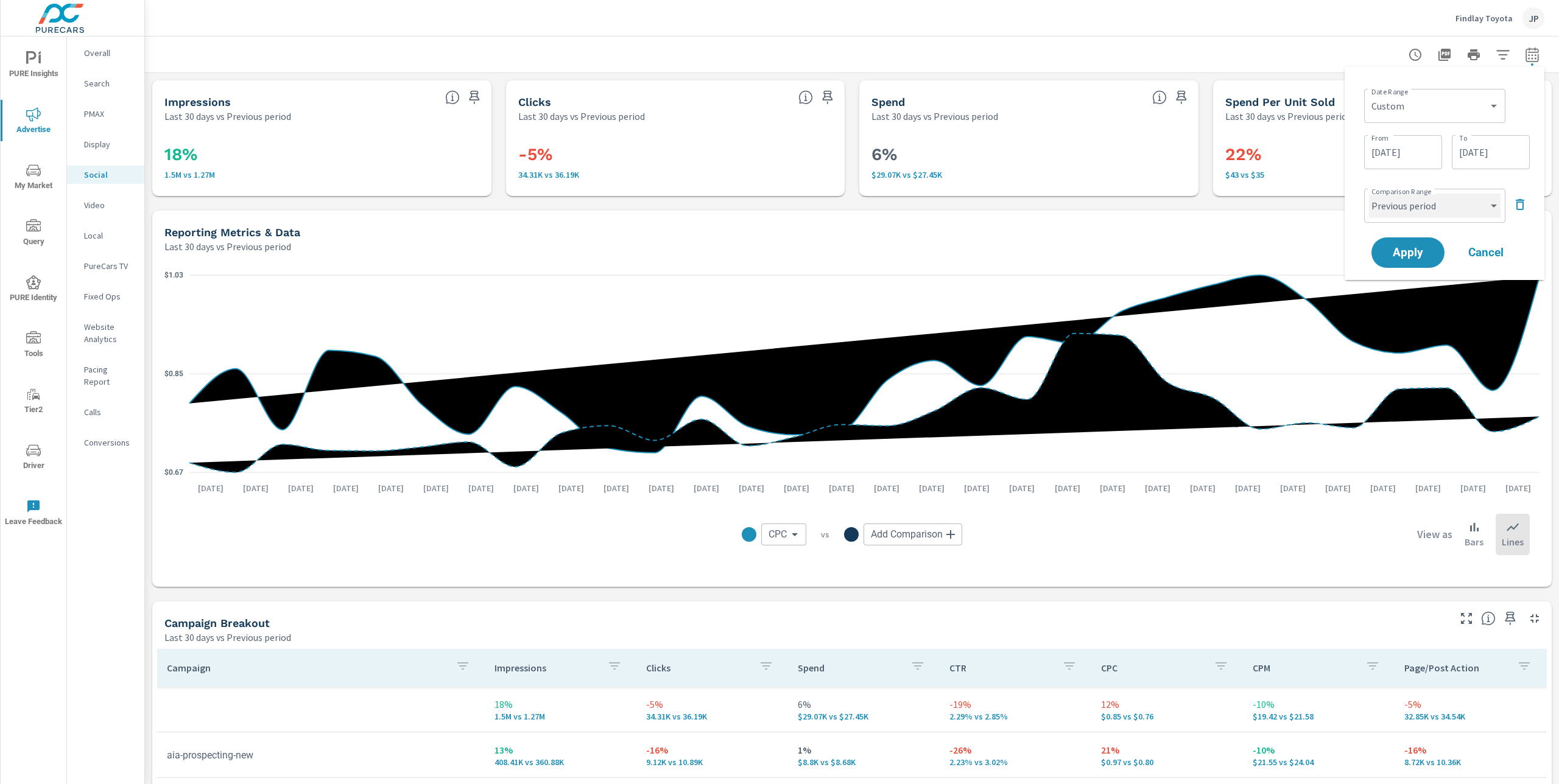
click at [1465, 203] on select "Custom Previous period Previous month Previous year" at bounding box center [1435, 205] width 132 height 25
click at [1369, 194] on select "Custom Previous period Previous month Previous year" at bounding box center [1435, 205] width 132 height 25
select select "custom"
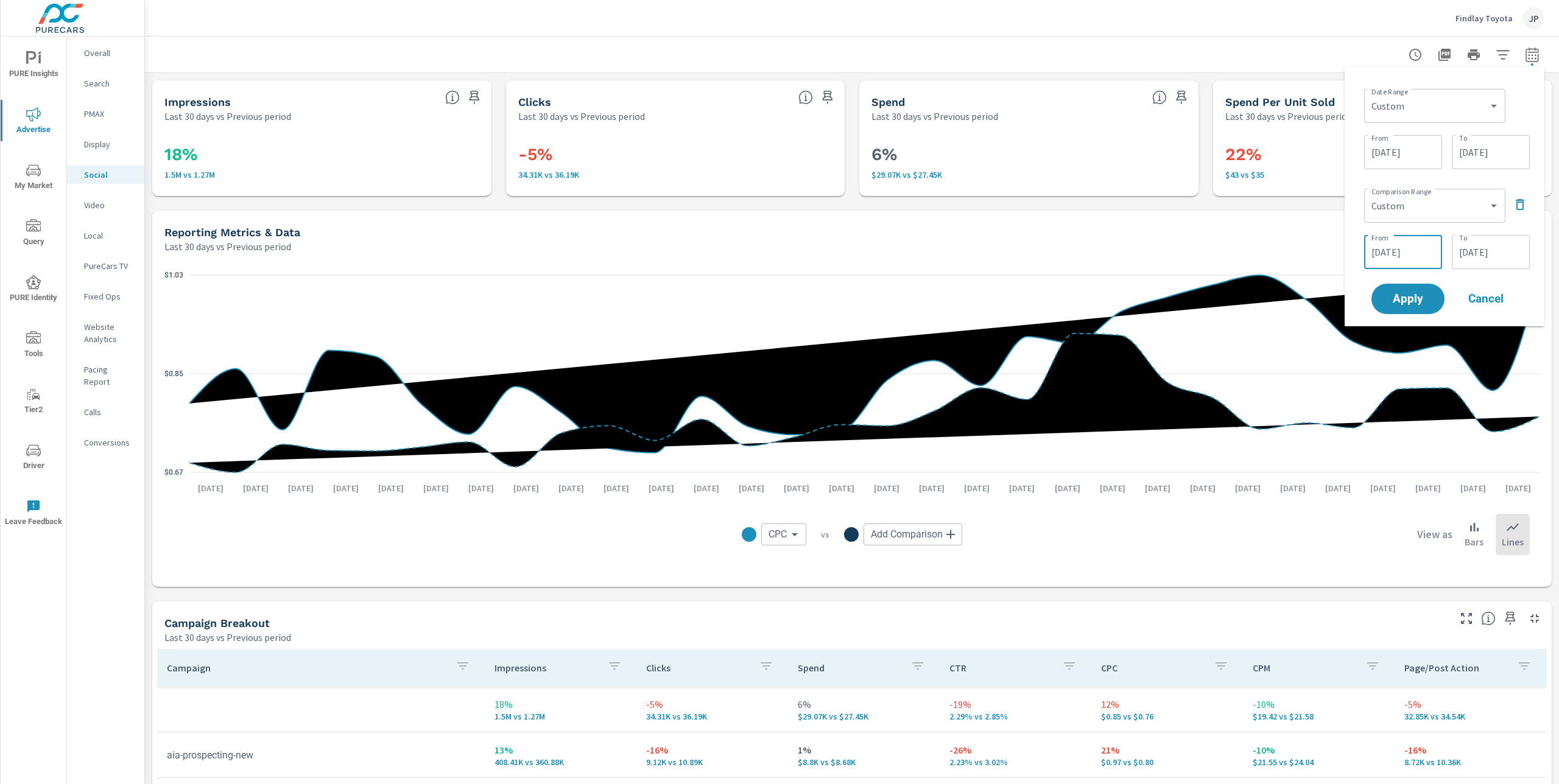
click at [1399, 247] on input "05/31/2025" at bounding box center [1403, 252] width 68 height 25
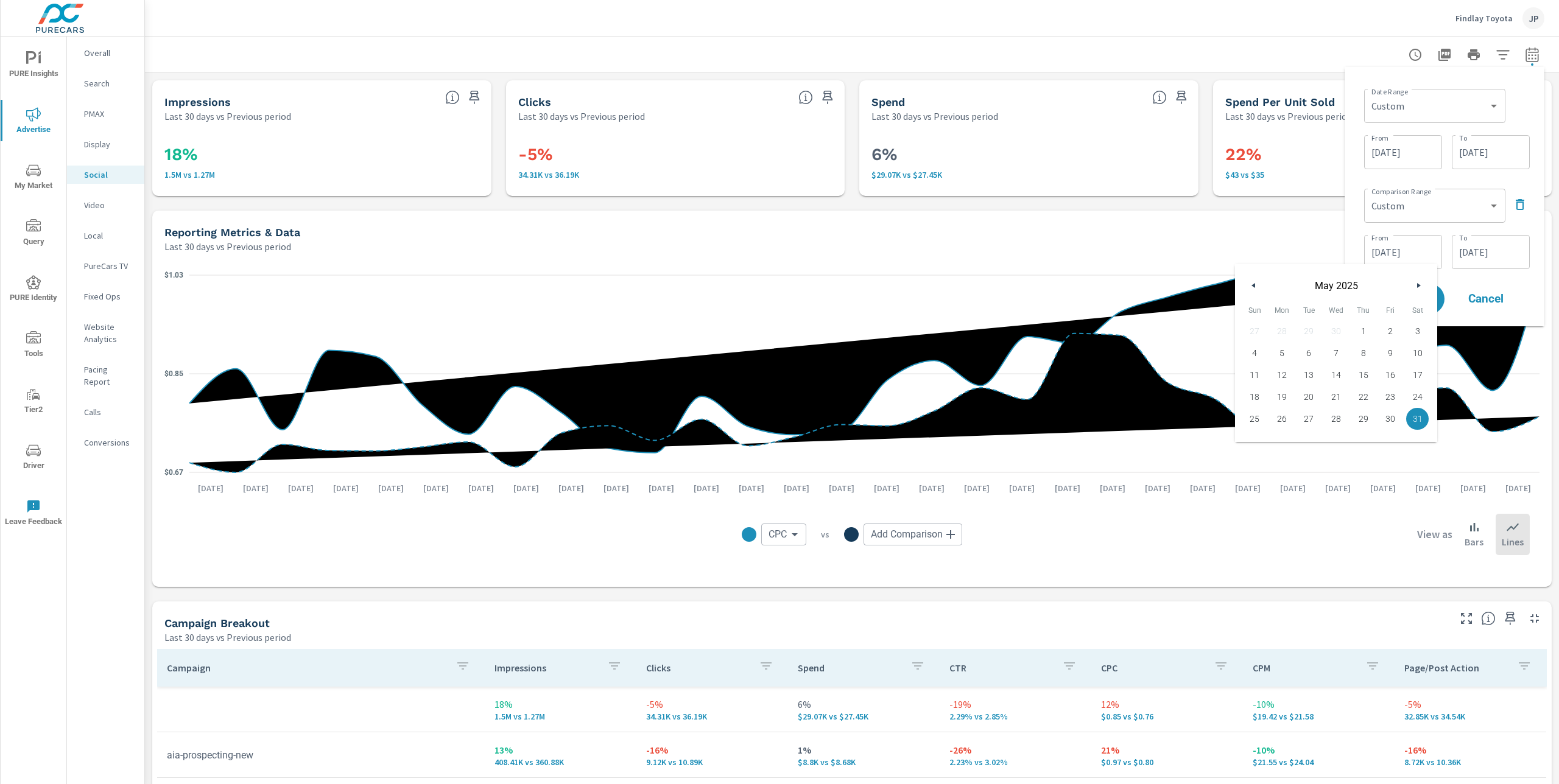
click at [1386, 154] on input "07/01/2025" at bounding box center [1403, 152] width 68 height 25
click at [1416, 182] on button "button" at bounding box center [1418, 185] width 15 height 15
click at [1422, 182] on button "button" at bounding box center [1418, 185] width 15 height 15
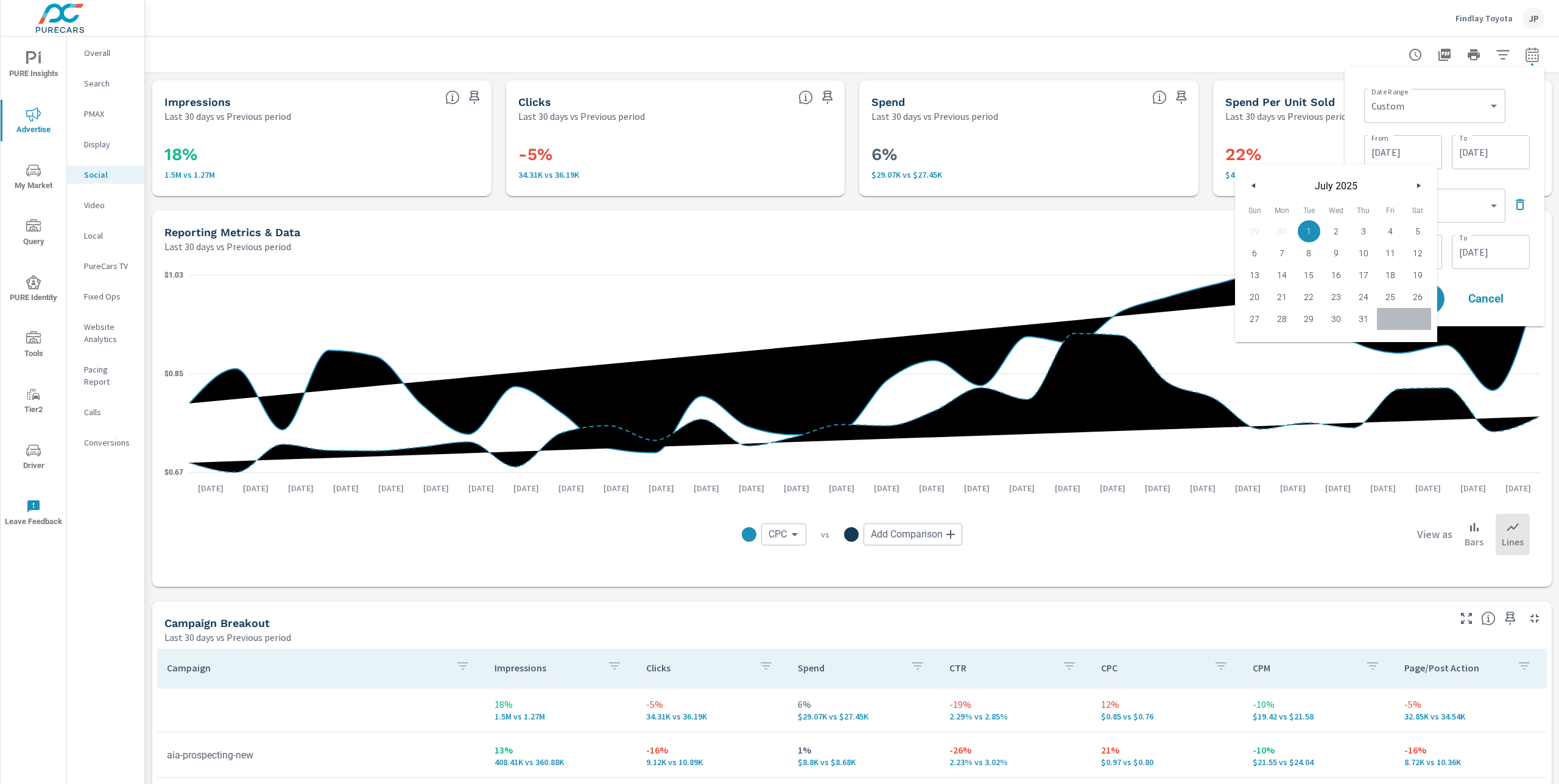
click at [1417, 189] on button "button" at bounding box center [1418, 185] width 15 height 15
click at [1419, 147] on input "07/01/2025" at bounding box center [1403, 152] width 68 height 25
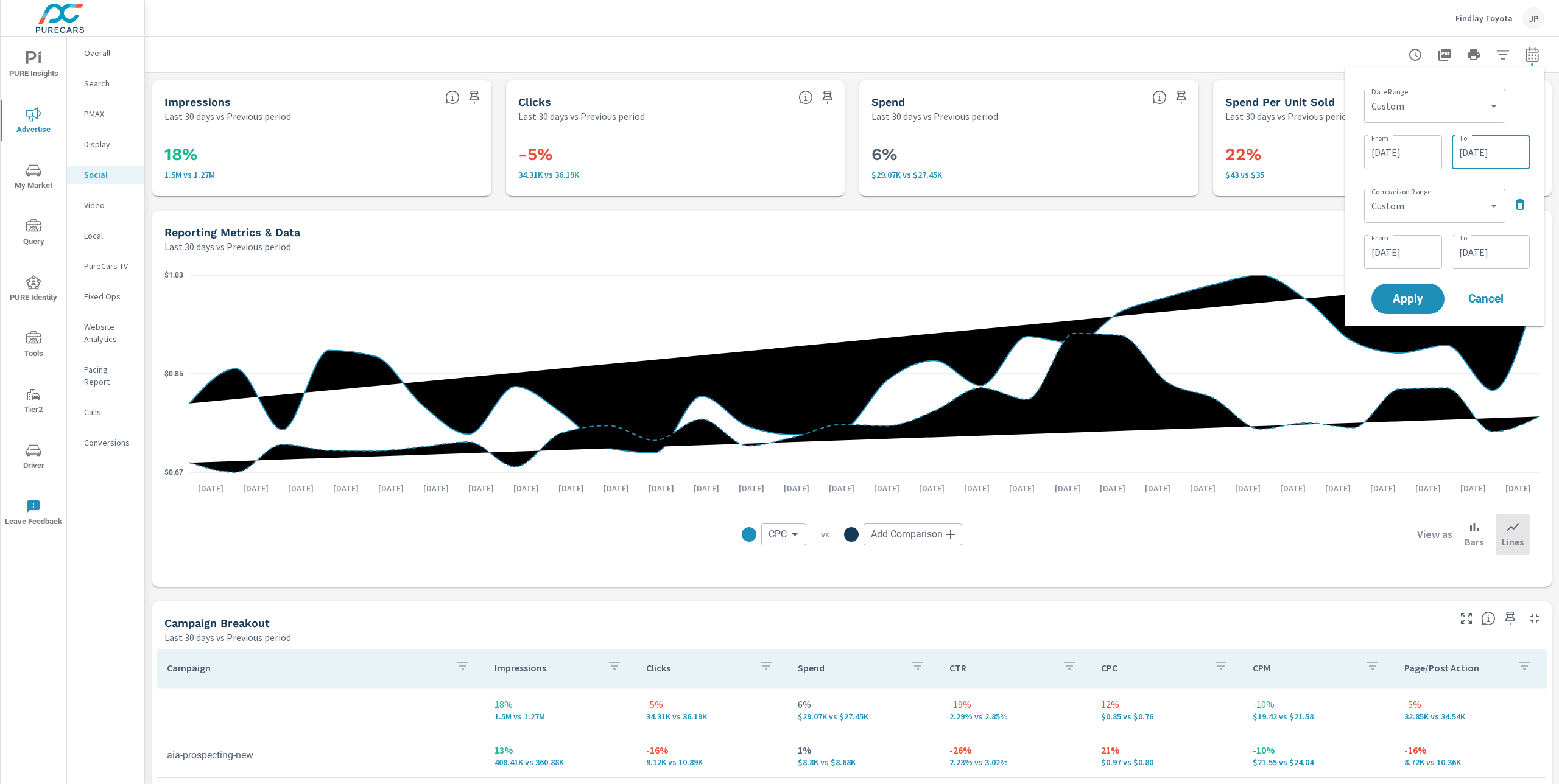
click at [1466, 148] on input "07/31/2025" at bounding box center [1490, 152] width 68 height 25
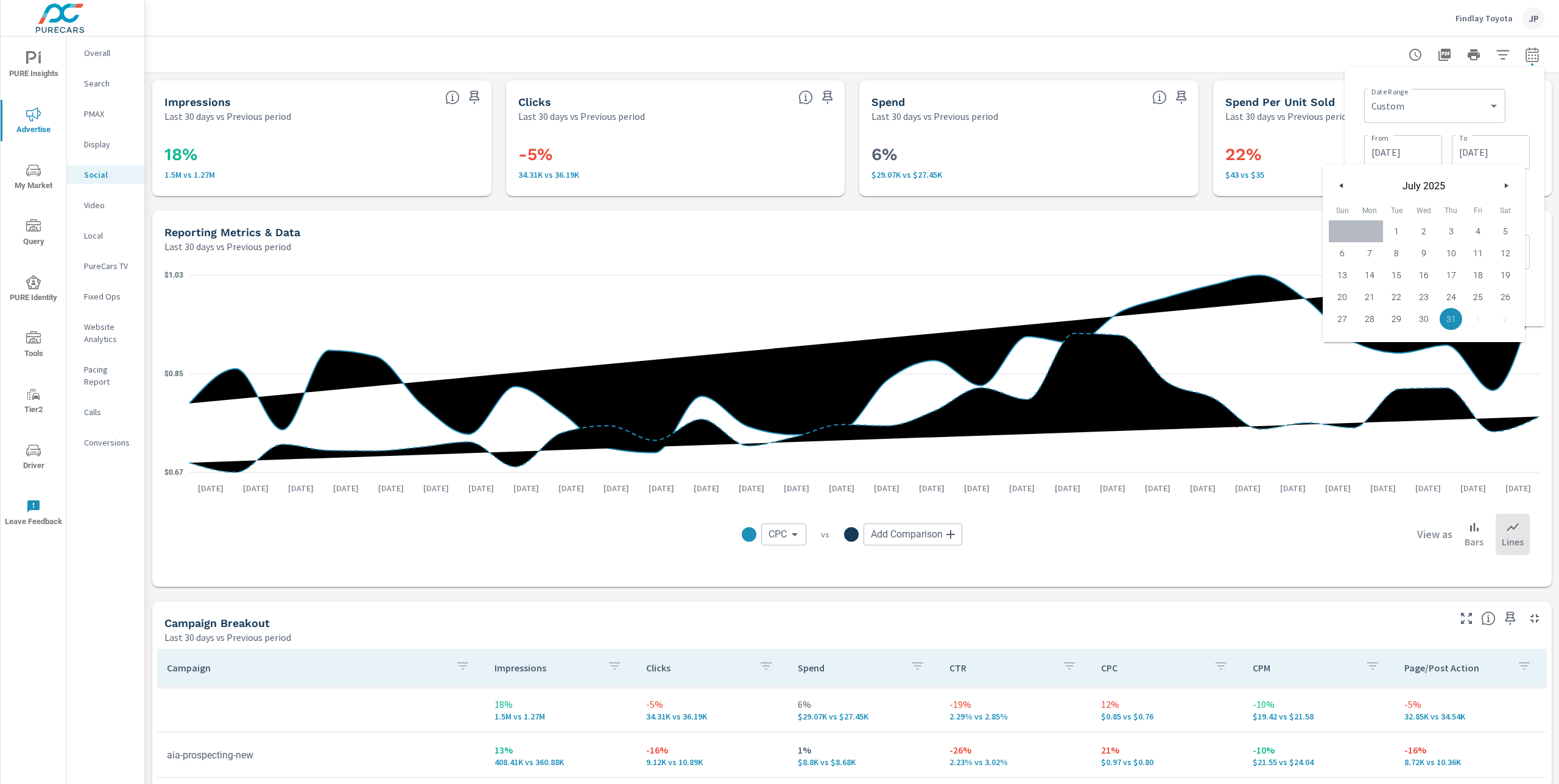
click at [1507, 184] on icon "button" at bounding box center [1507, 185] width 6 height 5
click at [1398, 319] on span "30" at bounding box center [1396, 319] width 27 height 16
type input "09/30/2025"
click at [1406, 151] on input "07/01/2025" at bounding box center [1403, 152] width 68 height 25
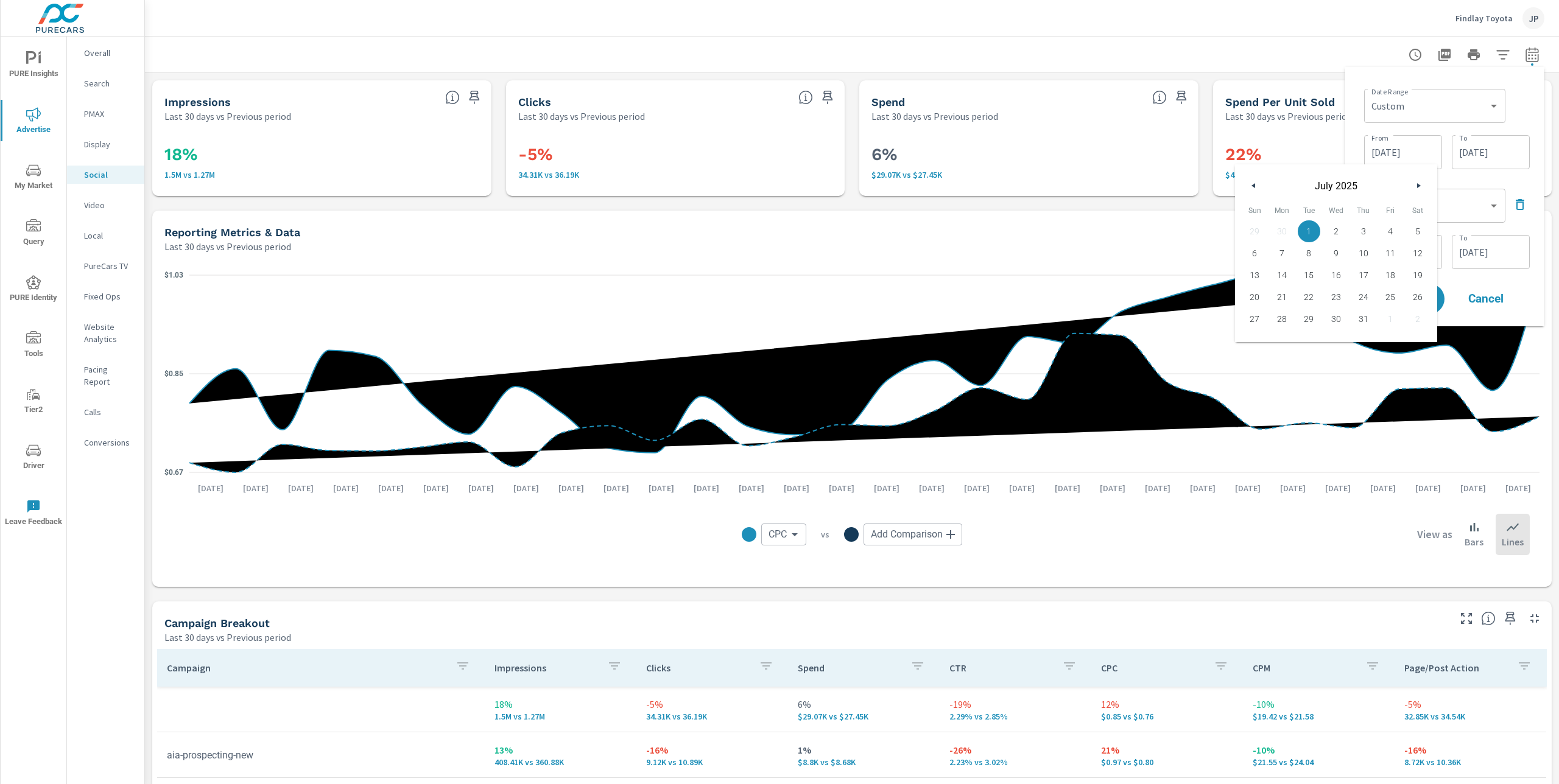
click at [1420, 188] on button "button" at bounding box center [1418, 185] width 15 height 15
click at [1282, 234] on span "1" at bounding box center [1281, 231] width 27 height 16
type input "09/01/2025"
click at [1518, 108] on div "Date Range Custom Yesterday Last week Last 7 days Last 14 days Last 30 days Las…" at bounding box center [1447, 104] width 166 height 41
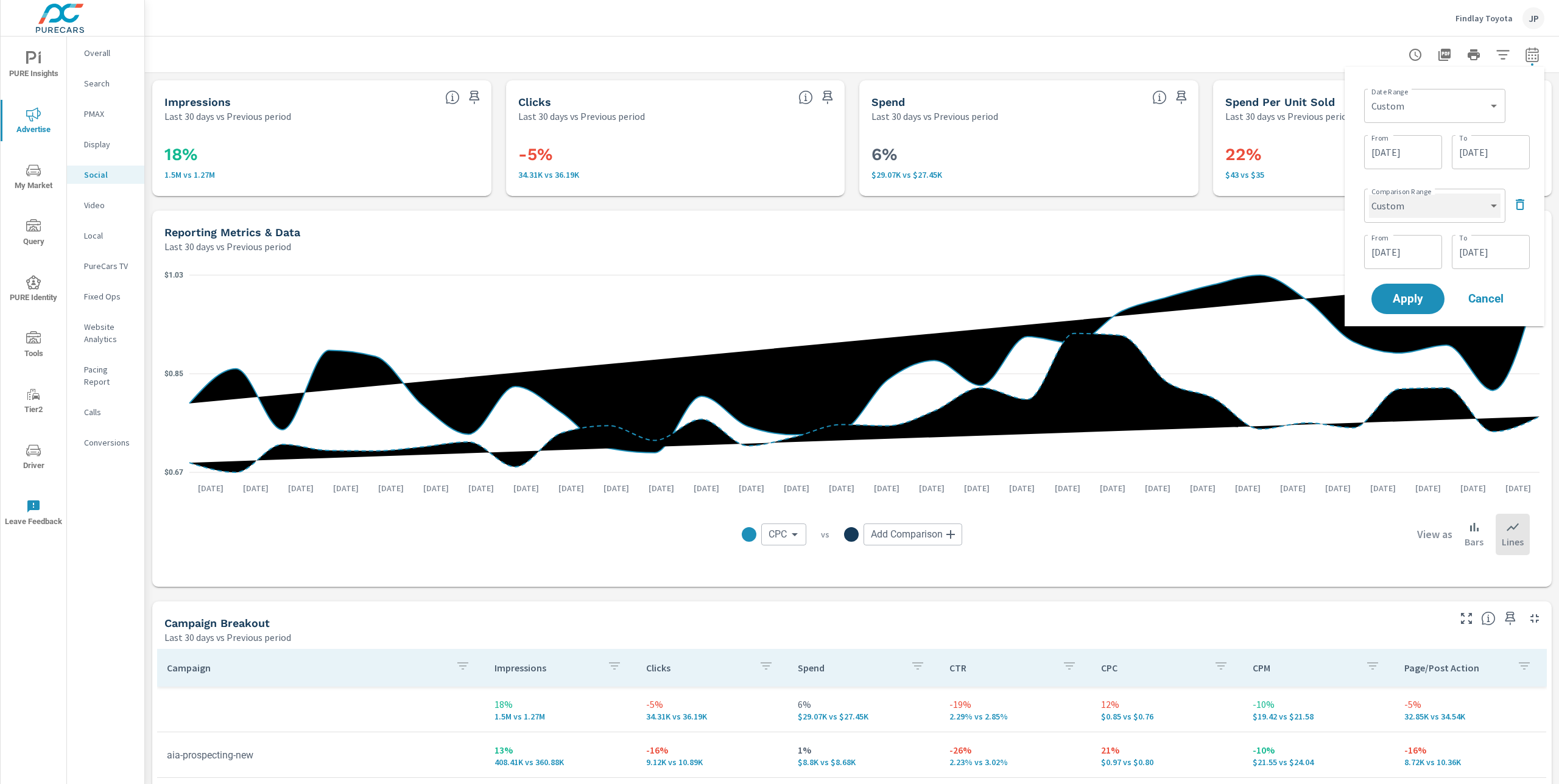
click at [1449, 210] on select "Custom Previous period Previous month Previous year" at bounding box center [1435, 205] width 132 height 25
click at [1369, 194] on select "Custom Previous period Previous month Previous year" at bounding box center [1435, 205] width 132 height 25
click at [1401, 247] on input "05/31/2025" at bounding box center [1403, 252] width 68 height 25
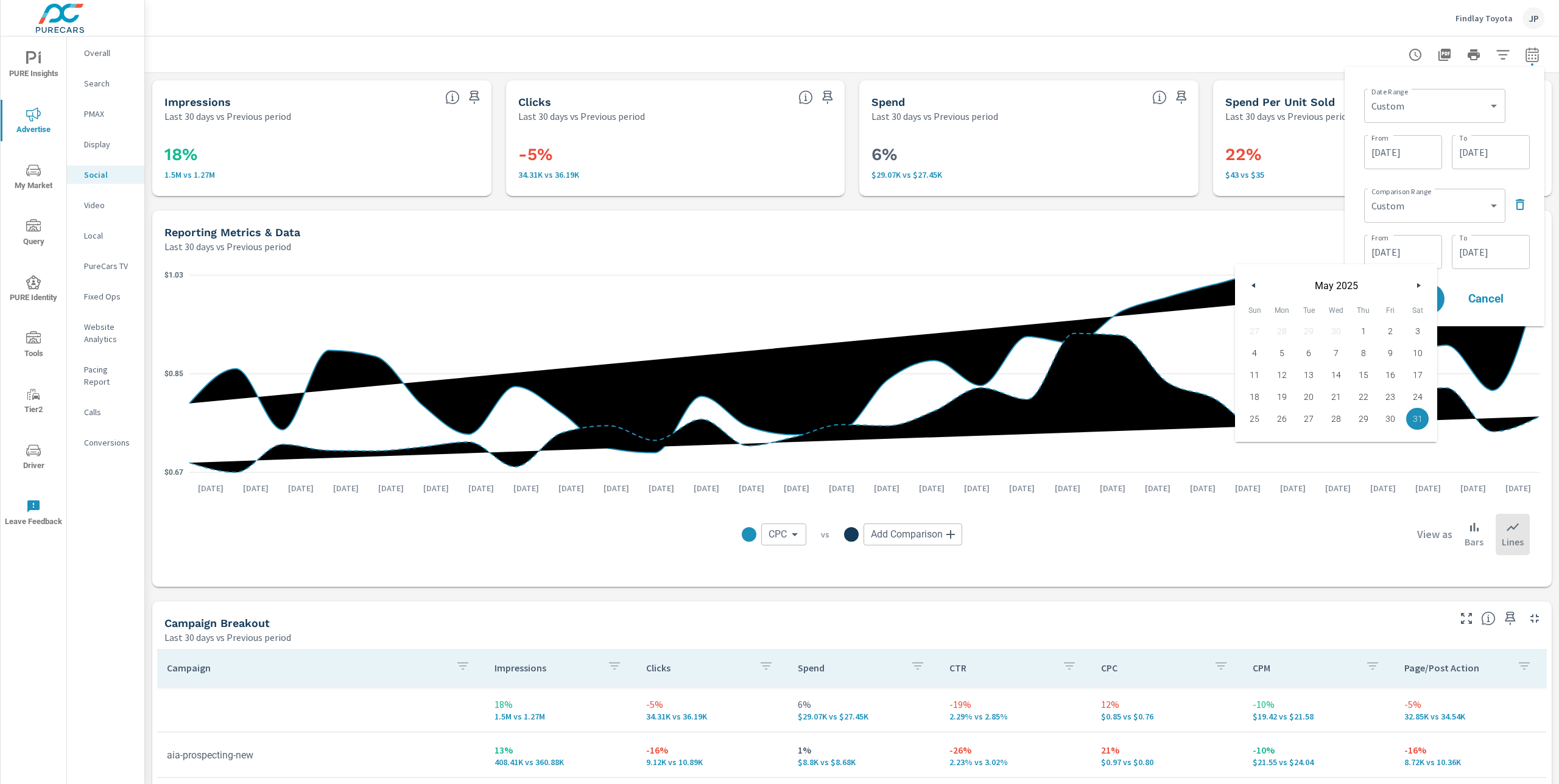
click at [1414, 282] on button "button" at bounding box center [1418, 285] width 15 height 15
click at [1418, 286] on icon "button" at bounding box center [1419, 285] width 6 height 5
click at [1491, 250] on input "06/30/2025" at bounding box center [1490, 252] width 68 height 25
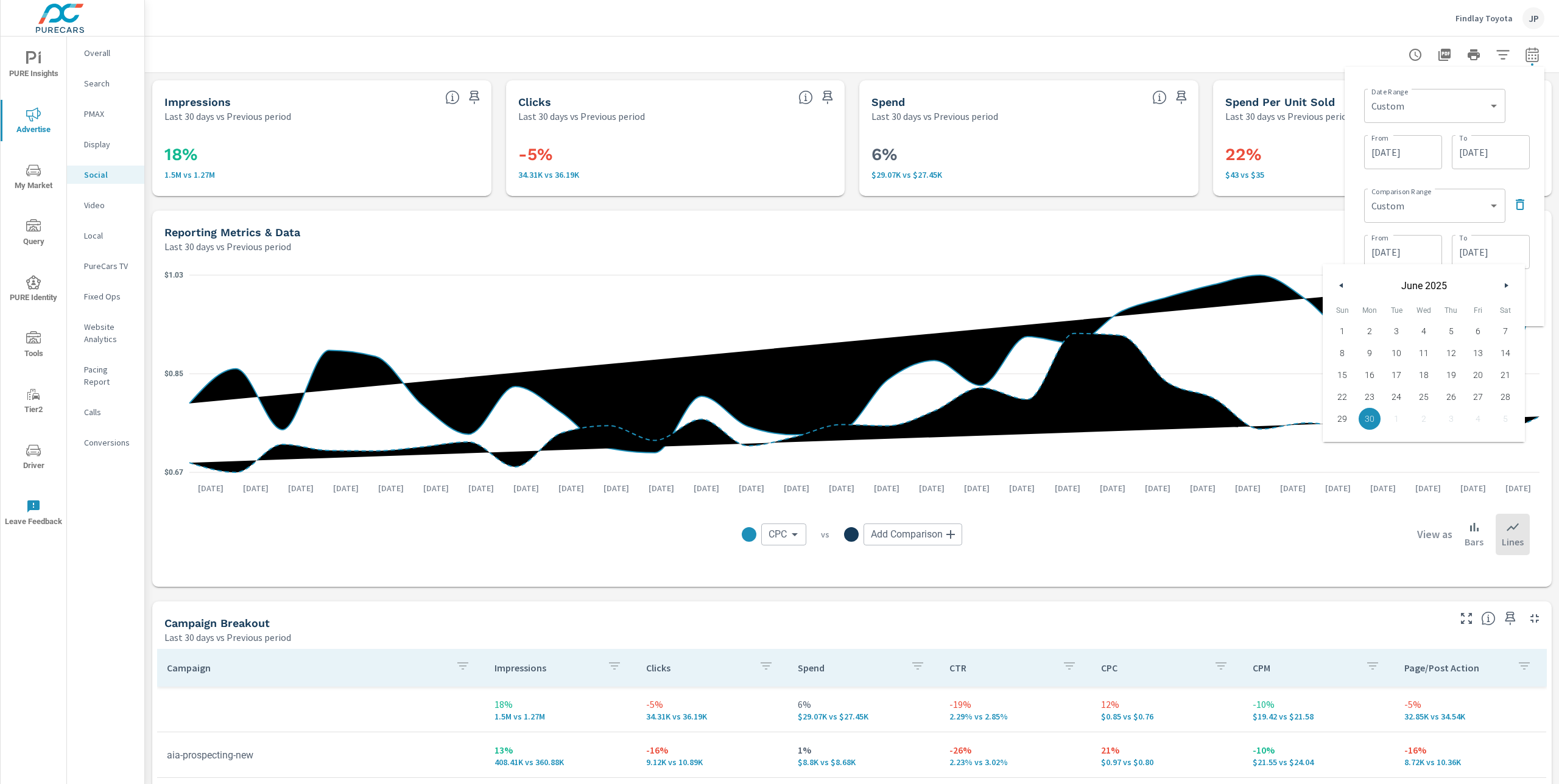
click at [1506, 284] on icon "button" at bounding box center [1507, 285] width 6 height 5
click at [1452, 421] on span "31" at bounding box center [1450, 419] width 27 height 16
type input "07/31/2025"
click at [1411, 255] on input "05/31/2025" at bounding box center [1403, 252] width 68 height 25
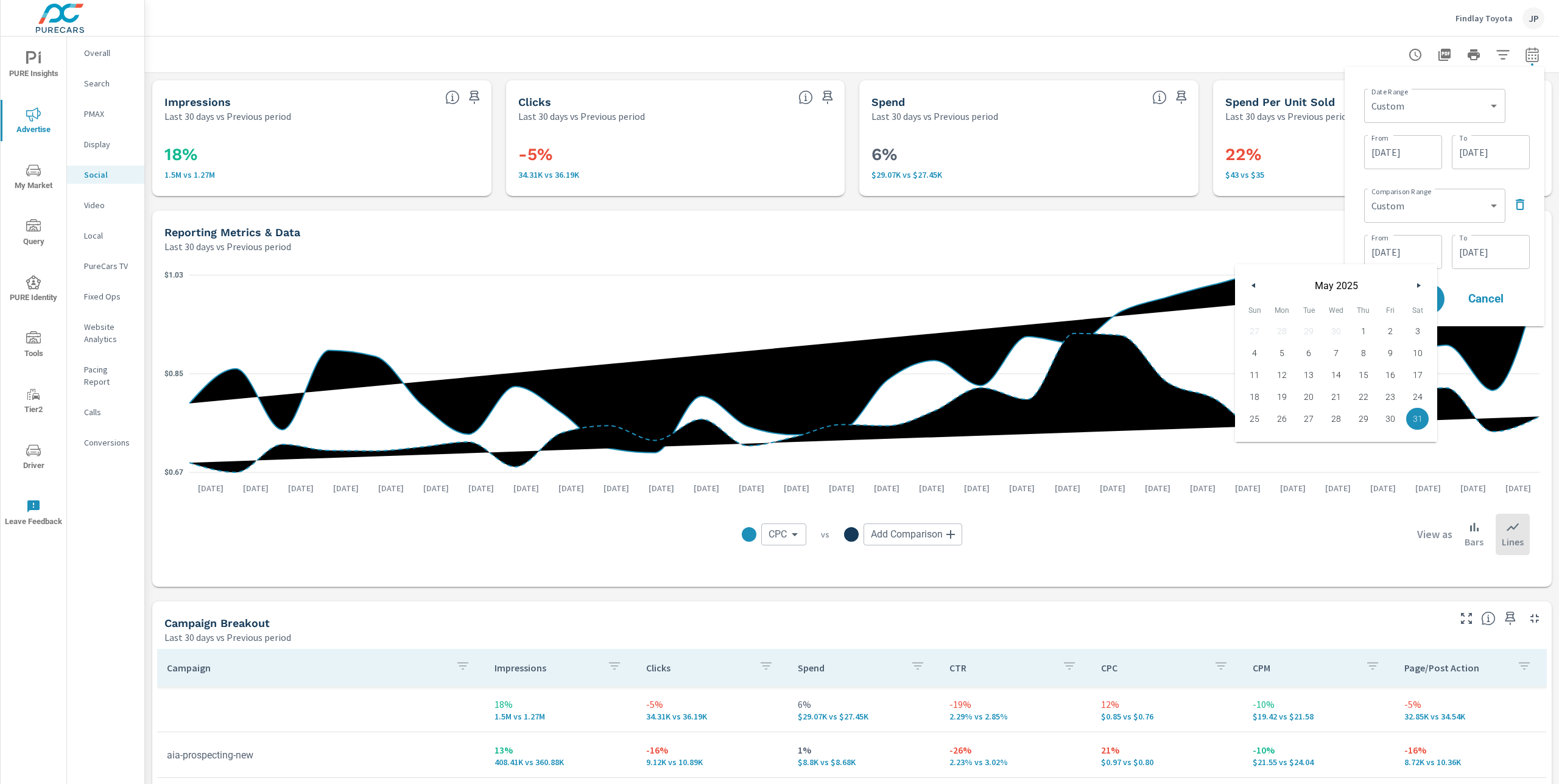
click at [1416, 283] on button "button" at bounding box center [1418, 285] width 15 height 15
click at [1311, 330] on span "1" at bounding box center [1309, 331] width 27 height 16
type input "07/01/2025"
click at [1517, 110] on div "Date Range Custom Yesterday Last week Last 7 days Last 14 days Last 30 days Las…" at bounding box center [1447, 104] width 166 height 41
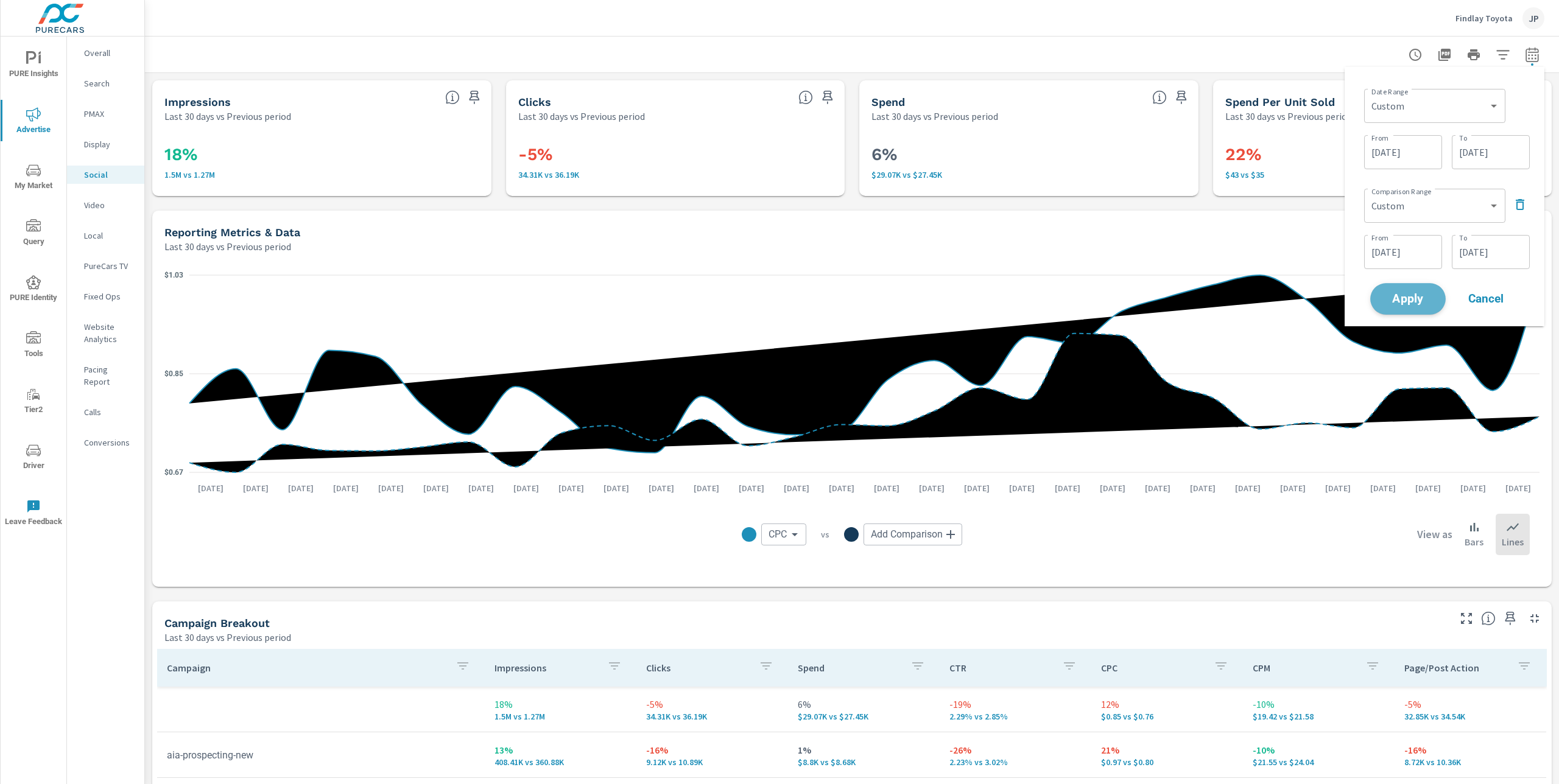
click at [1412, 293] on span "Apply" at bounding box center [1408, 299] width 50 height 11
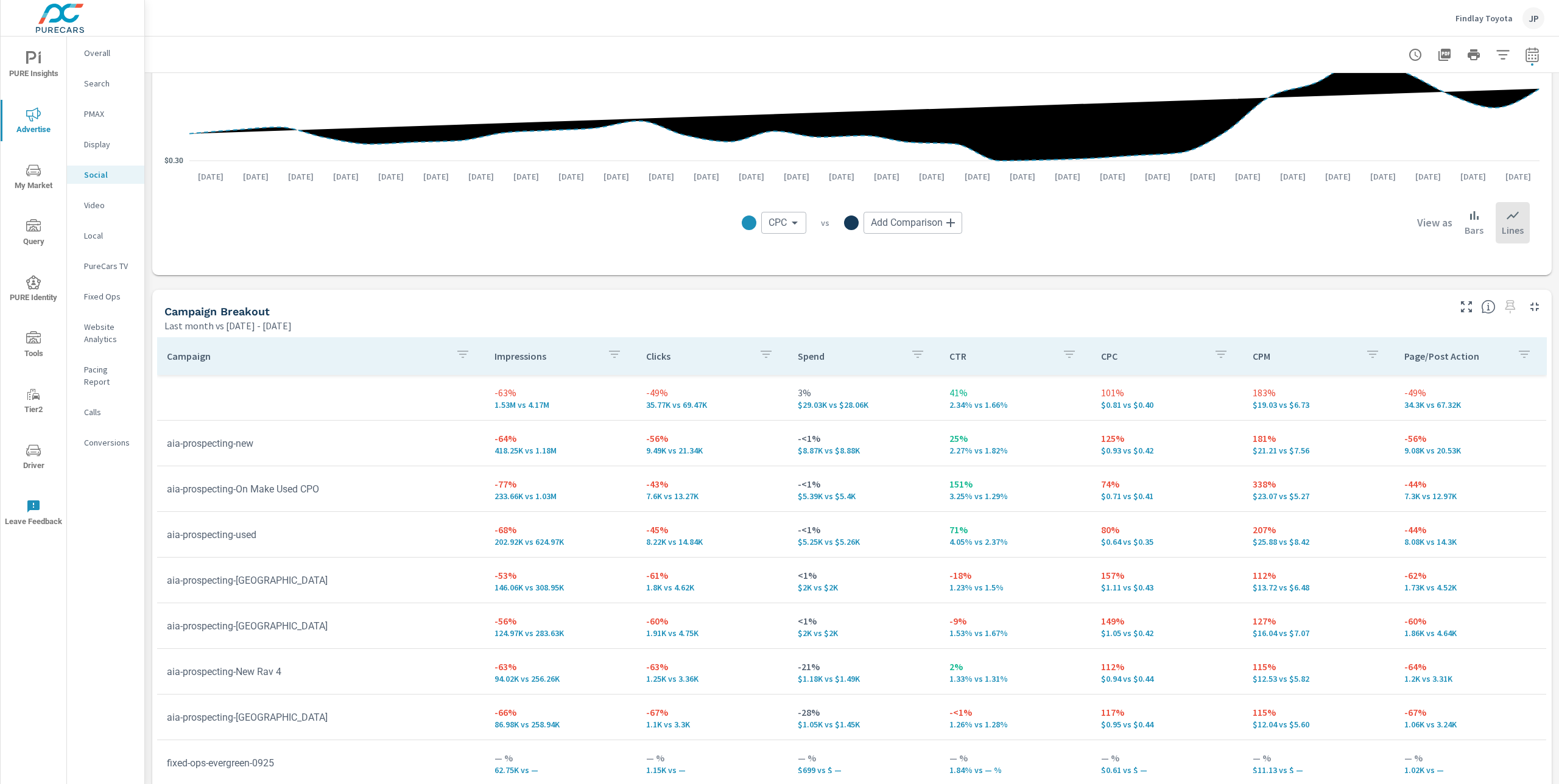
scroll to position [331, 0]
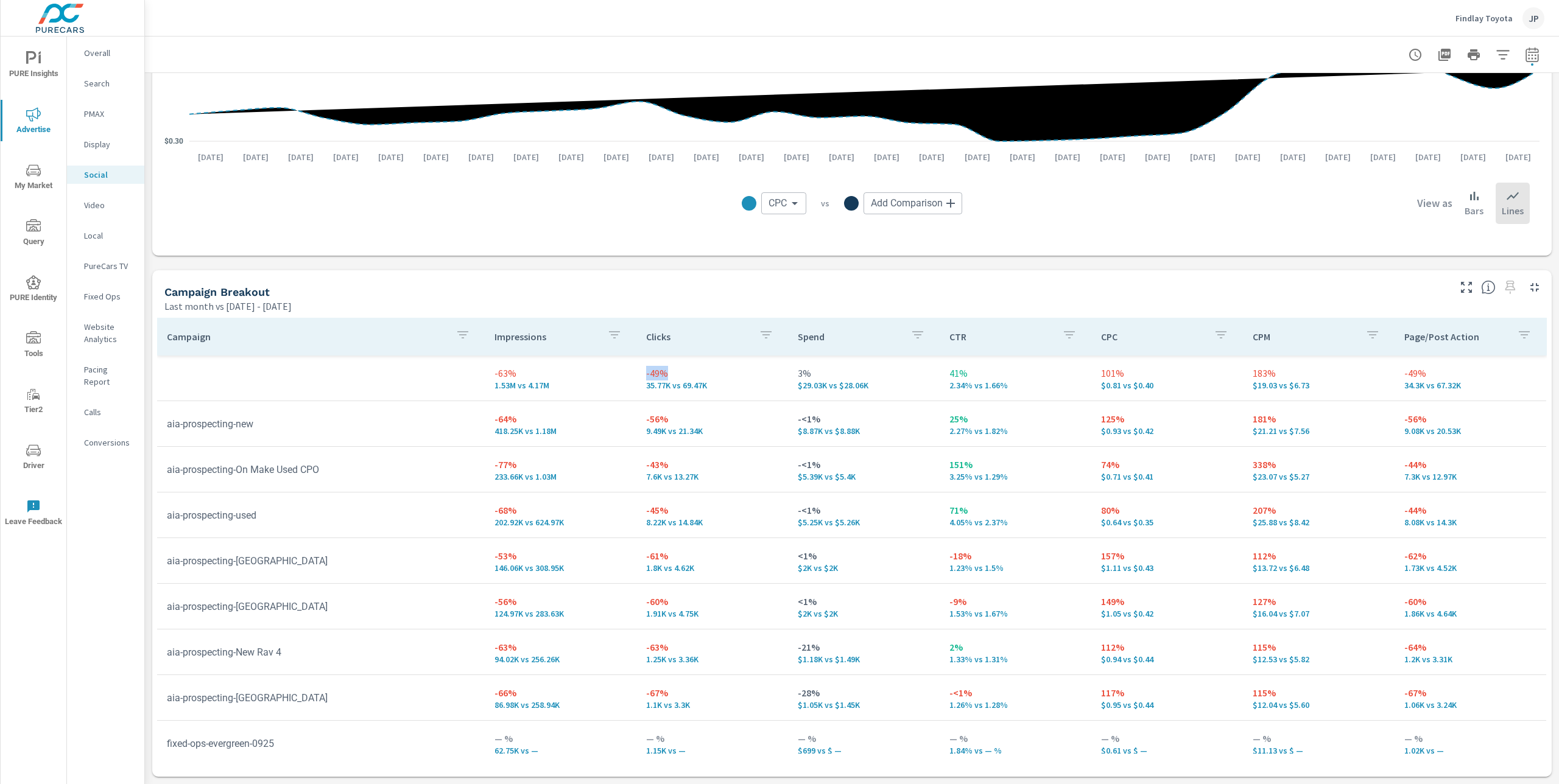
drag, startPoint x: 673, startPoint y: 373, endPoint x: 636, endPoint y: 374, distance: 37.0
click at [636, 374] on td "-49% 35.77K vs 69.47K" at bounding box center [712, 378] width 151 height 44
drag, startPoint x: 1142, startPoint y: 374, endPoint x: 1093, endPoint y: 372, distance: 49.0
click at [1093, 372] on td "101% $0.81 vs $0.40" at bounding box center [1167, 378] width 151 height 44
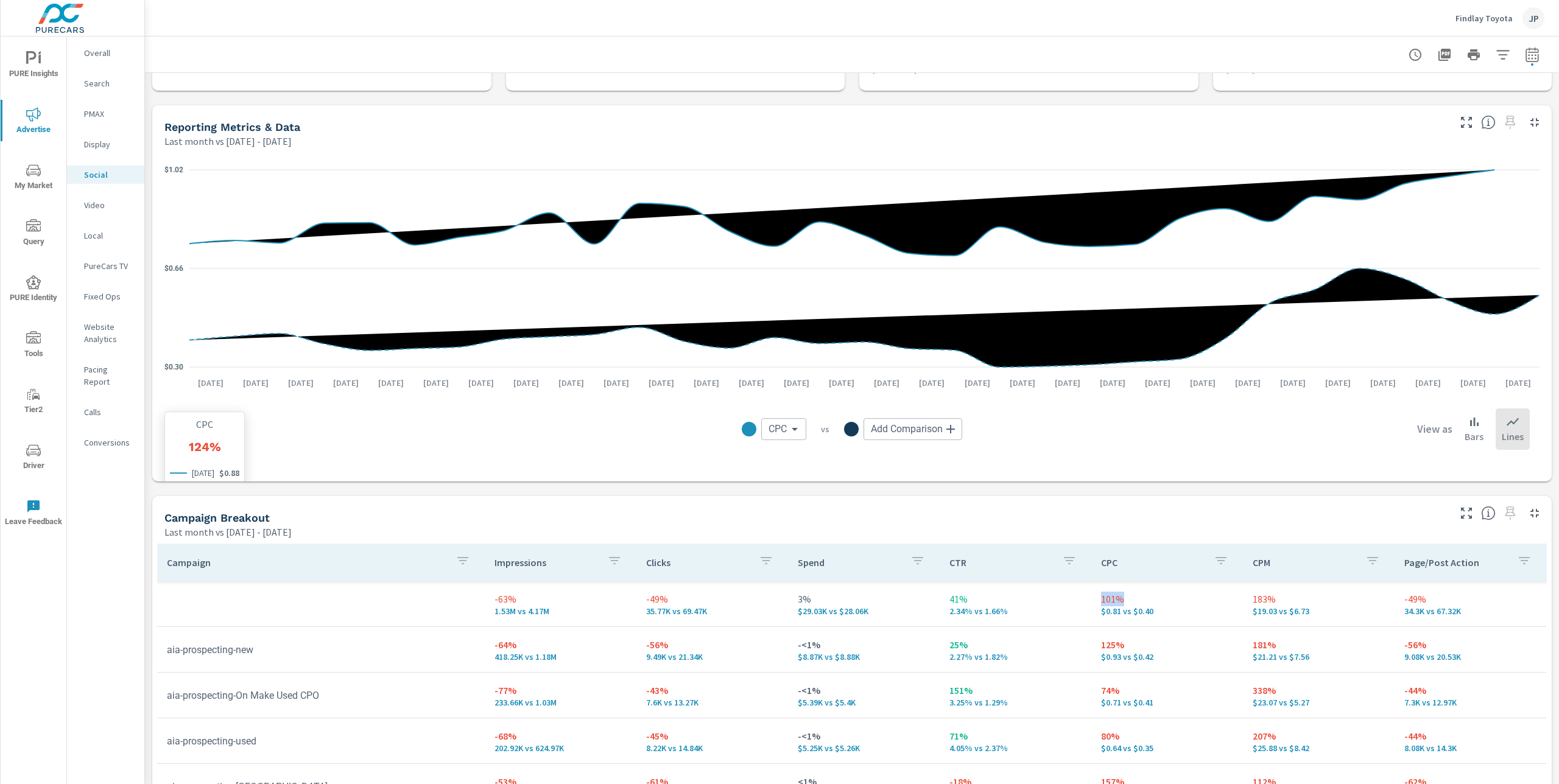
scroll to position [0, 0]
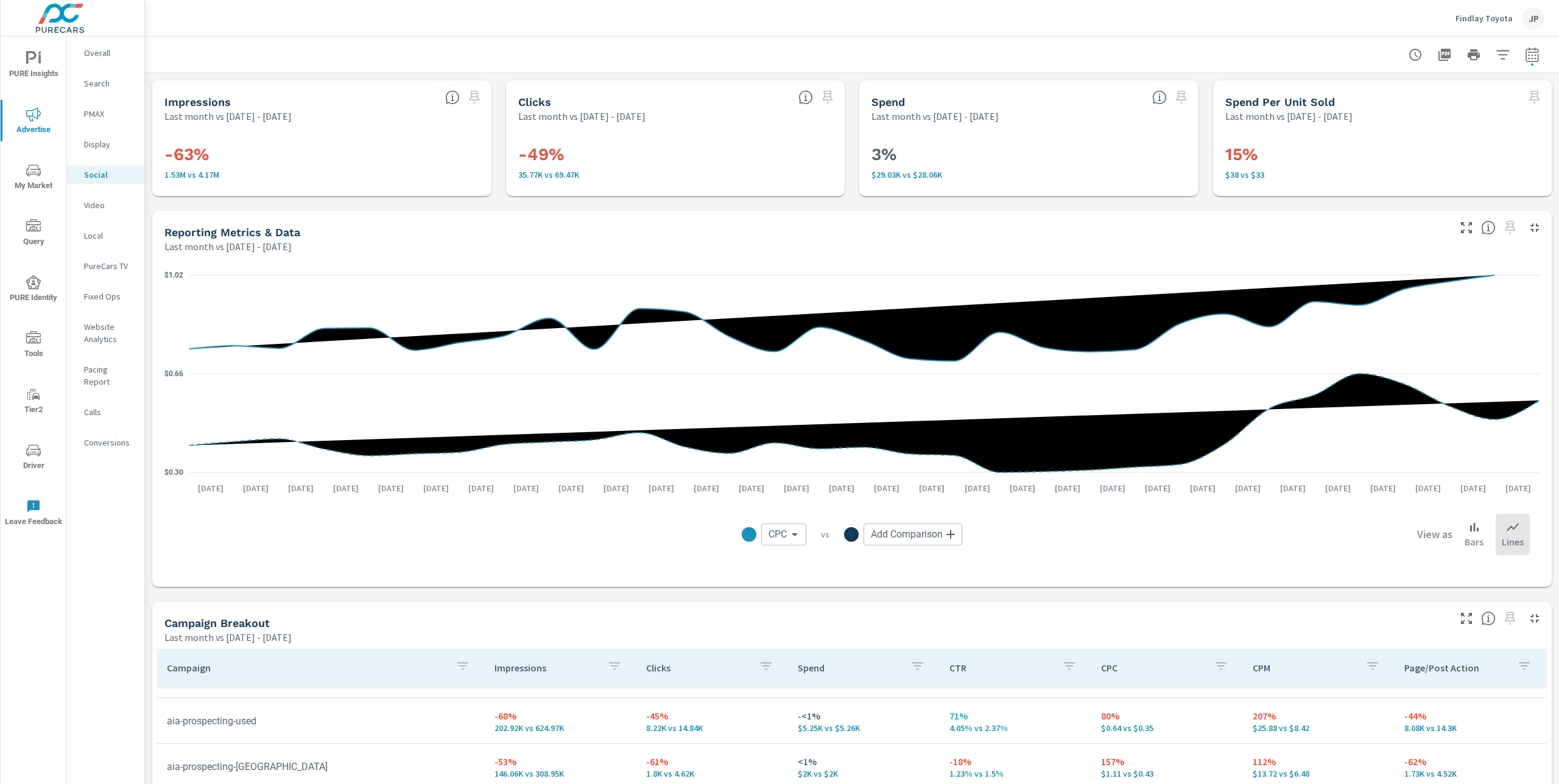
scroll to position [7, 0]
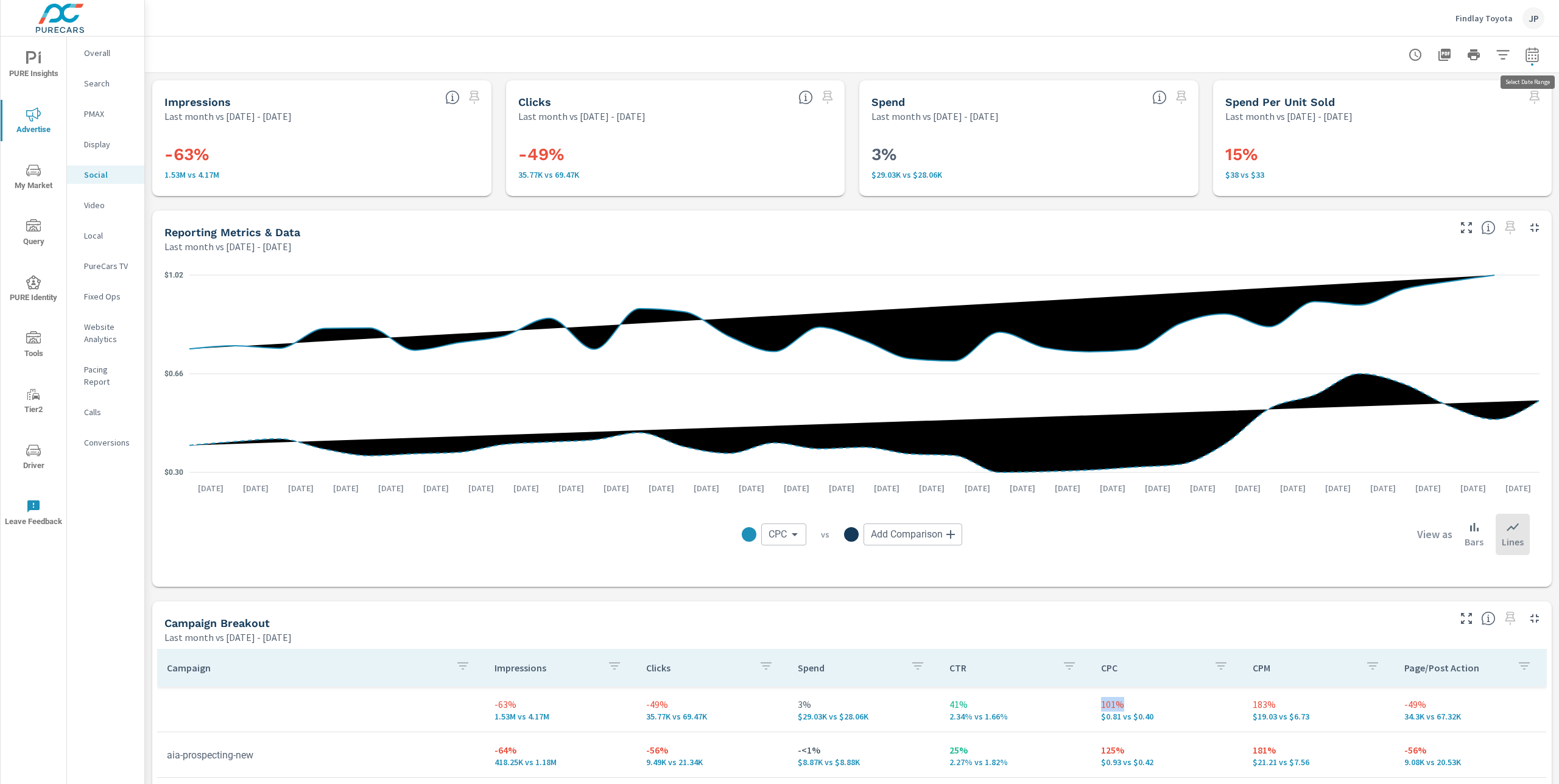
click at [1530, 57] on icon "button" at bounding box center [1532, 55] width 15 height 15
click at [1413, 105] on select "Custom Yesterday Last week Last 7 days Last 14 days Last 30 days Last 45 days L…" at bounding box center [1435, 106] width 132 height 25
click at [1369, 94] on select "Custom Yesterday Last week Last 7 days Last 14 days Last 30 days Last 45 days L…" at bounding box center [1435, 106] width 132 height 25
select select "custom"
click at [1518, 201] on icon "button" at bounding box center [1520, 205] width 8 height 11
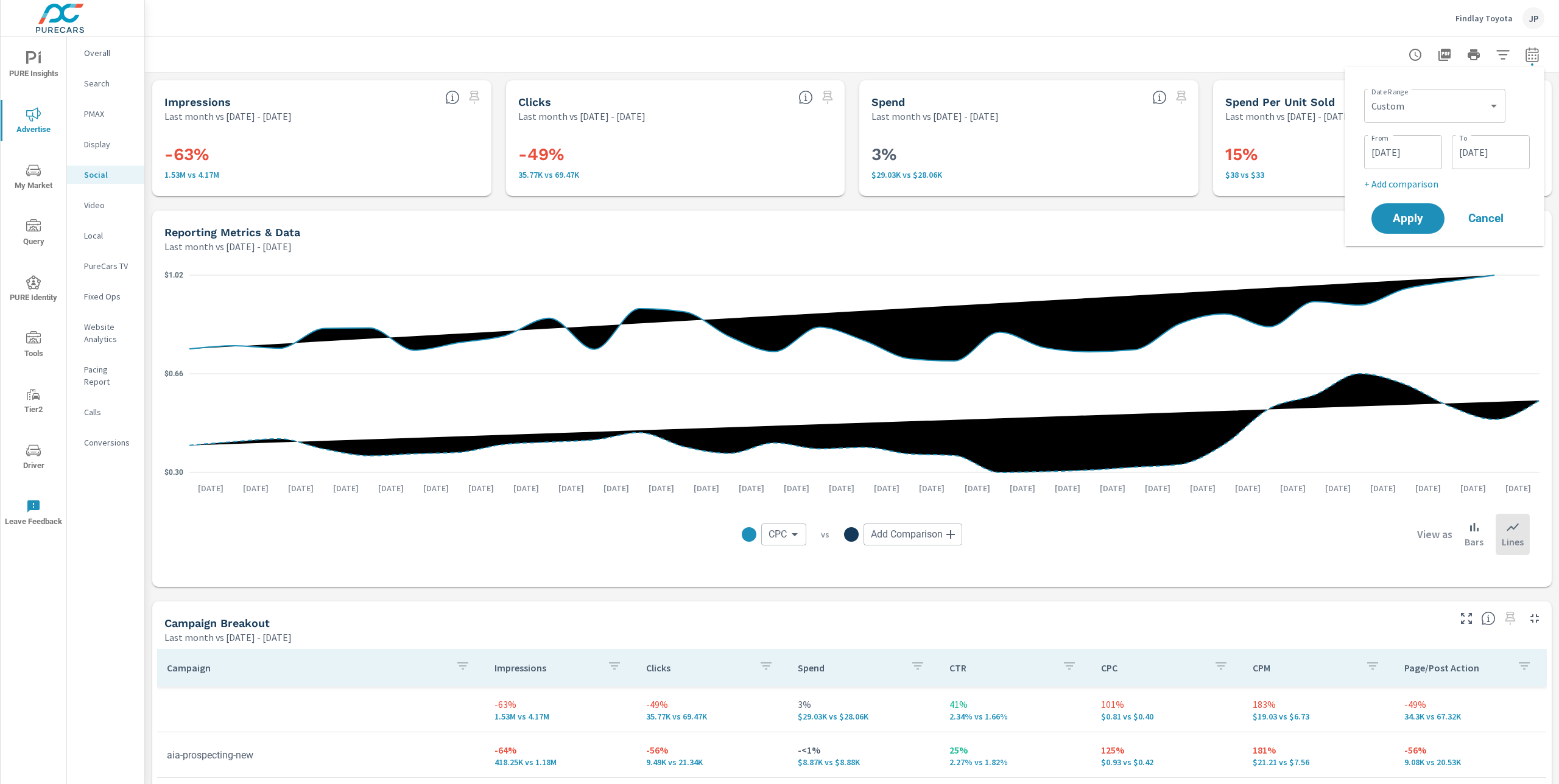
click at [1396, 149] on input "09/01/2025" at bounding box center [1403, 152] width 68 height 25
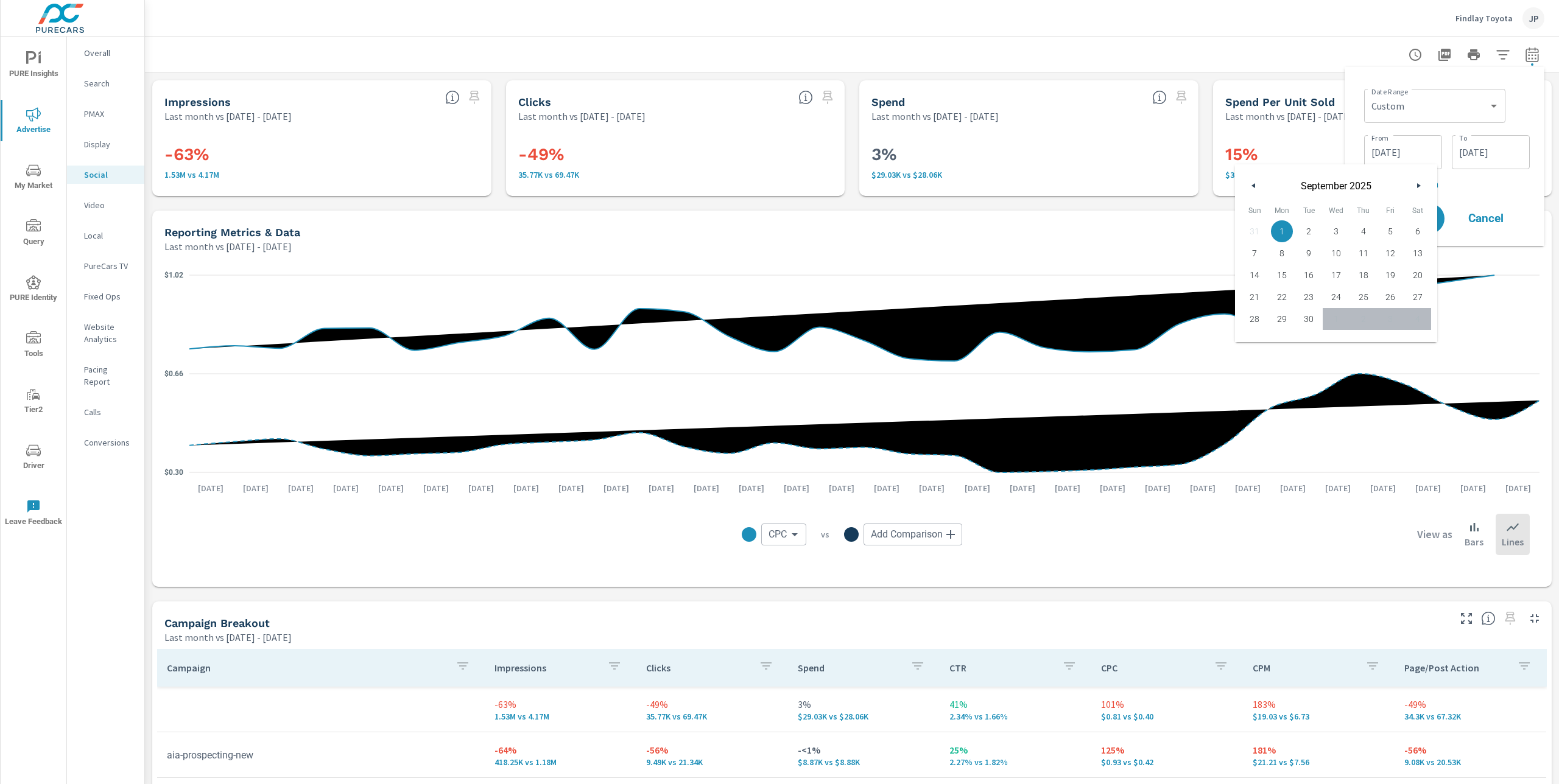
click at [1253, 184] on icon "button" at bounding box center [1252, 185] width 6 height 5
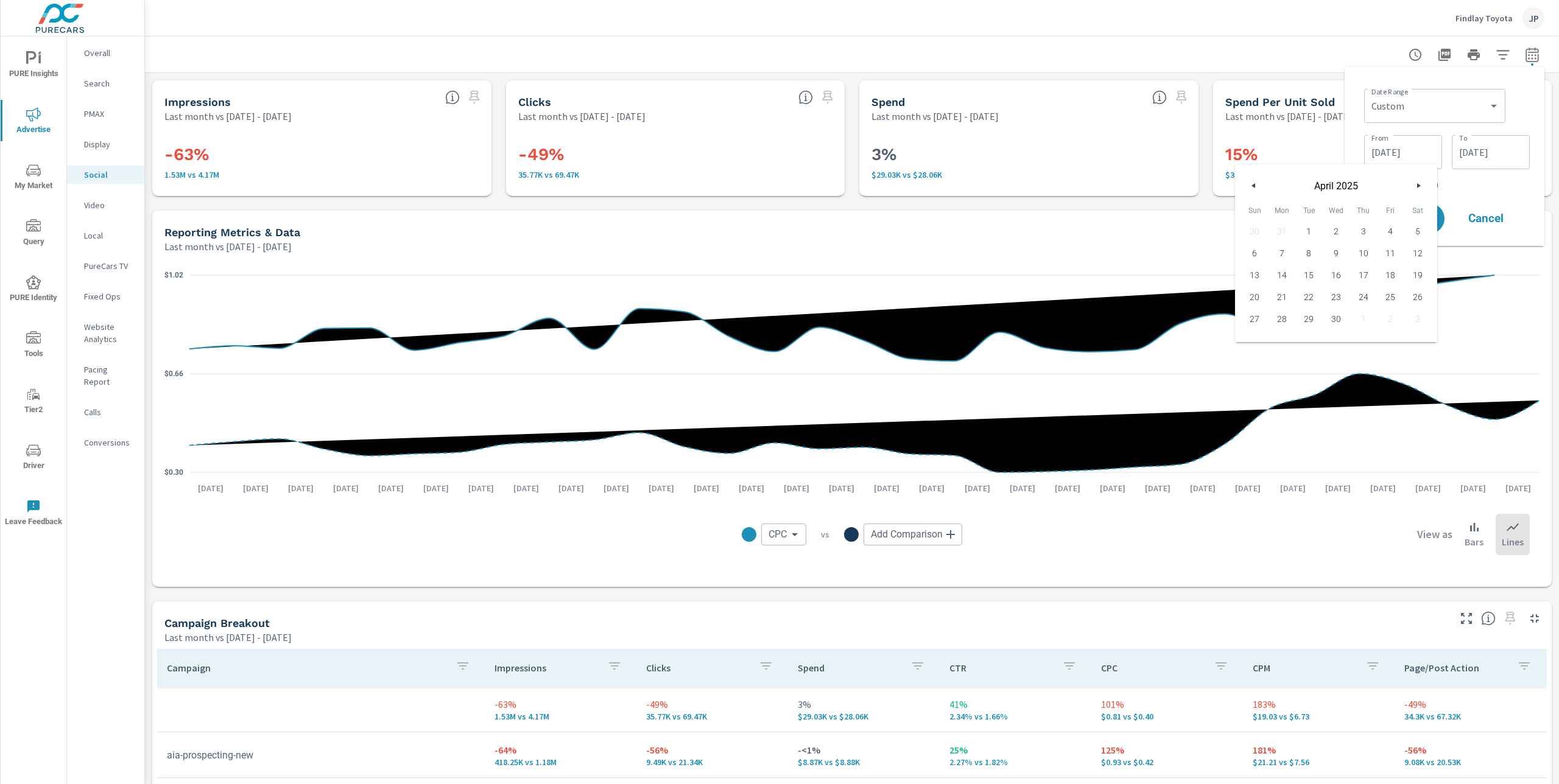
click at [1253, 184] on icon "button" at bounding box center [1252, 185] width 6 height 5
click at [1337, 236] on span "1" at bounding box center [1336, 231] width 27 height 16
type input "01/01/2025"
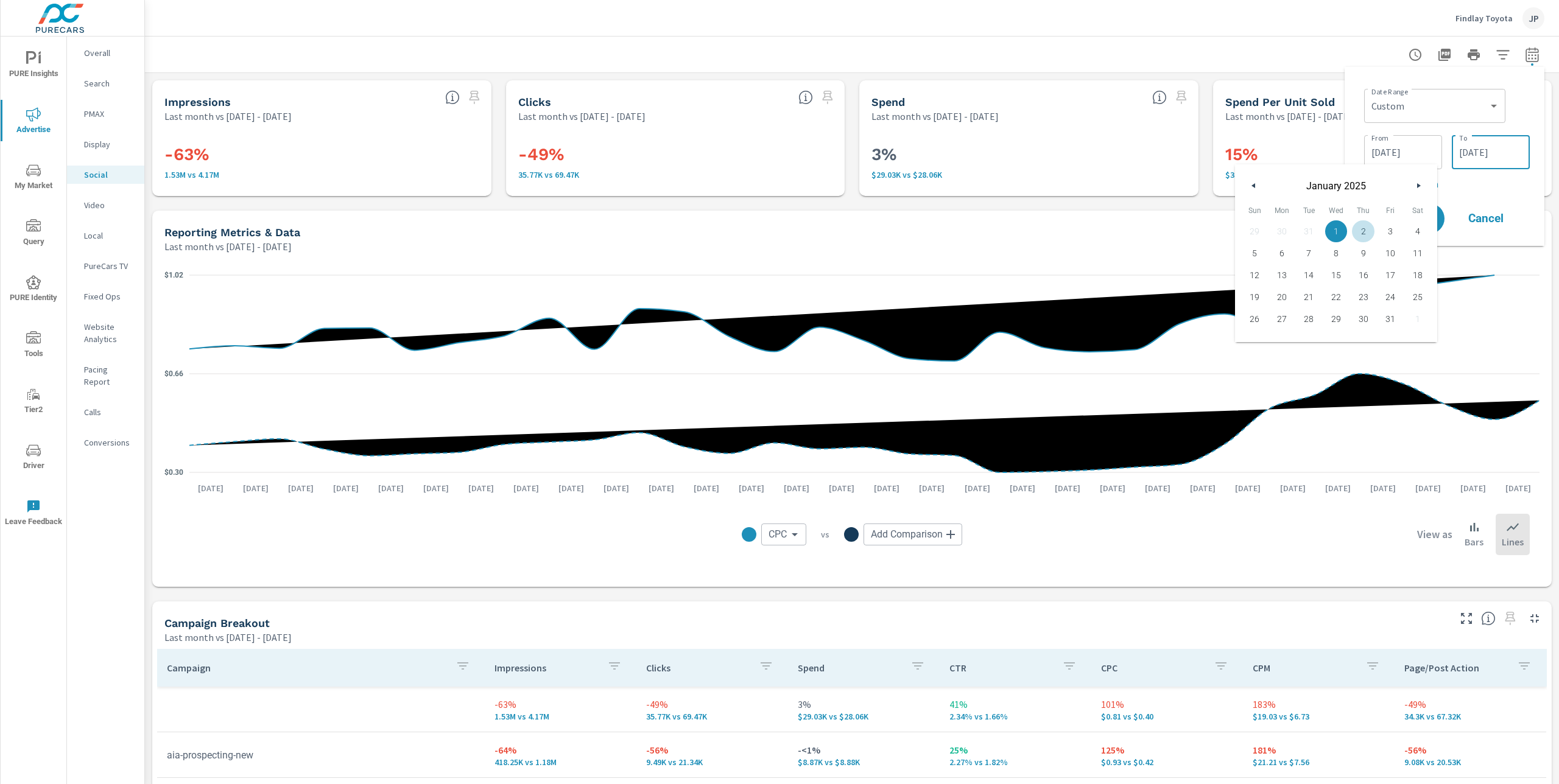
click at [1496, 150] on input "09/30/2025" at bounding box center [1490, 152] width 68 height 25
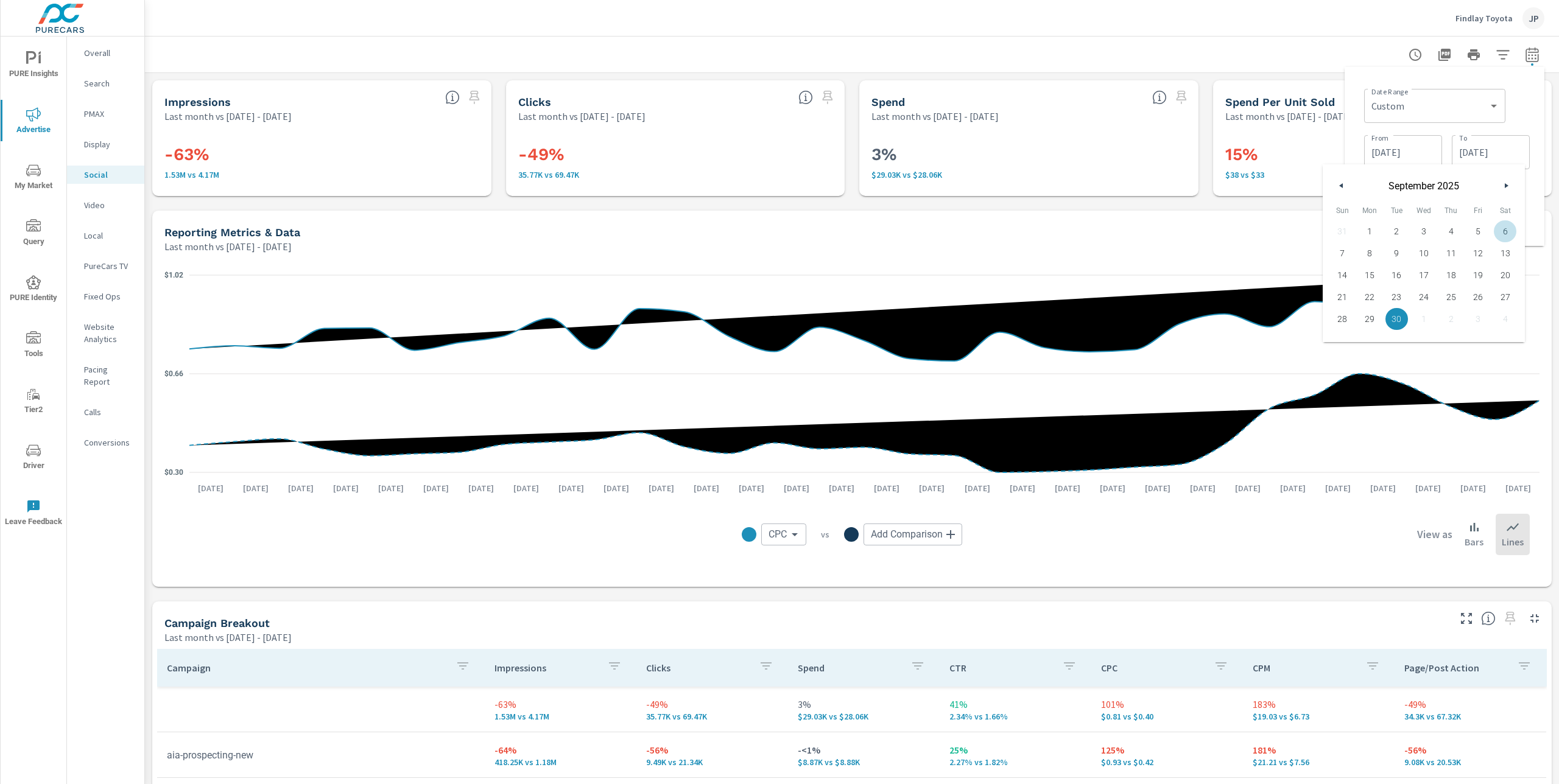
click at [1520, 100] on div "Date Range Custom Yesterday Last week Last 7 days Last 14 days Last 30 days Las…" at bounding box center [1447, 104] width 166 height 41
click at [1395, 218] on span "Apply" at bounding box center [1408, 219] width 50 height 11
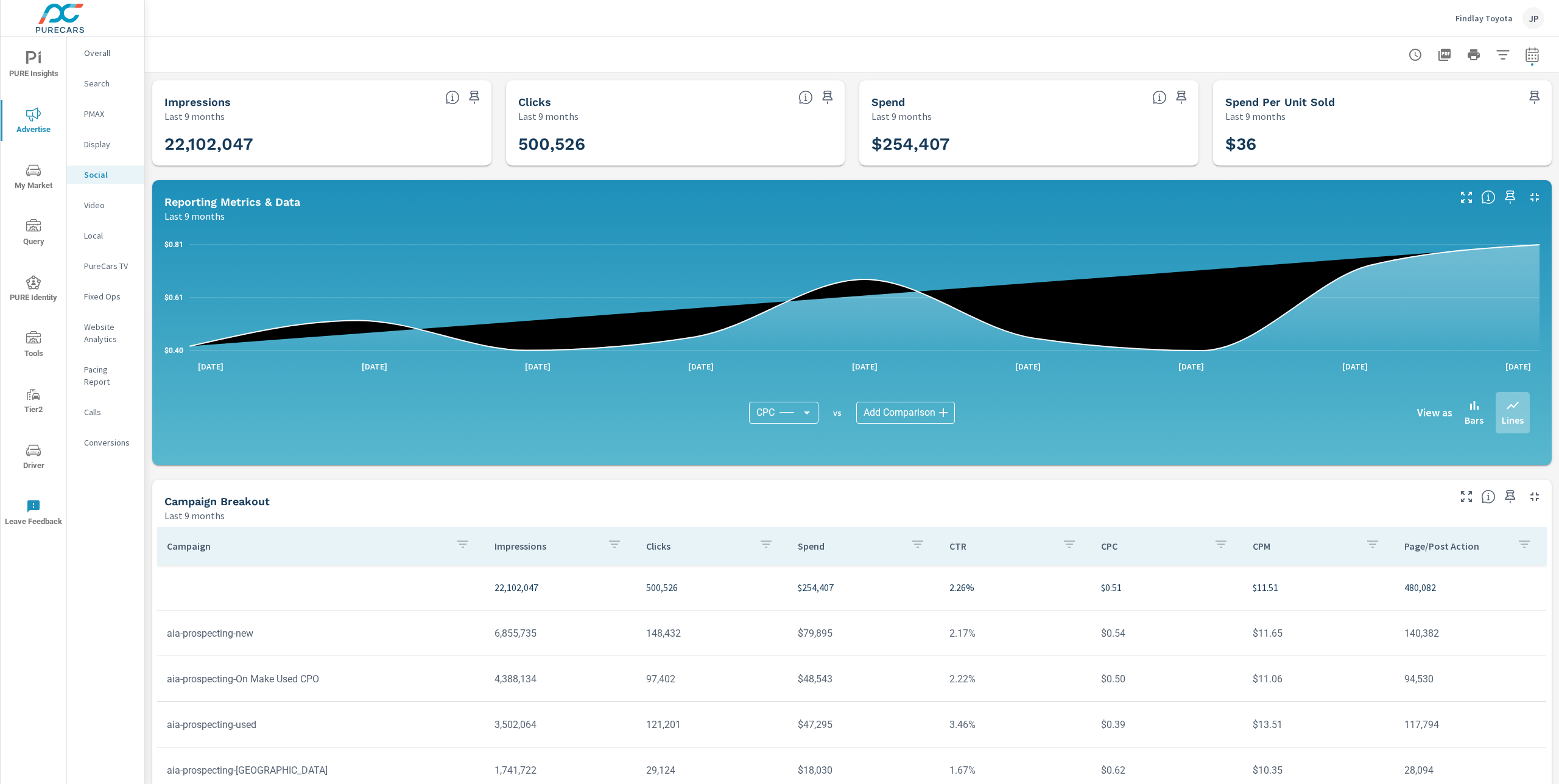
click at [806, 410] on body "PURE Insights Advertise My Market Query PURE Identity Tools Tier2 Driver Leave …" at bounding box center [779, 392] width 1559 height 784
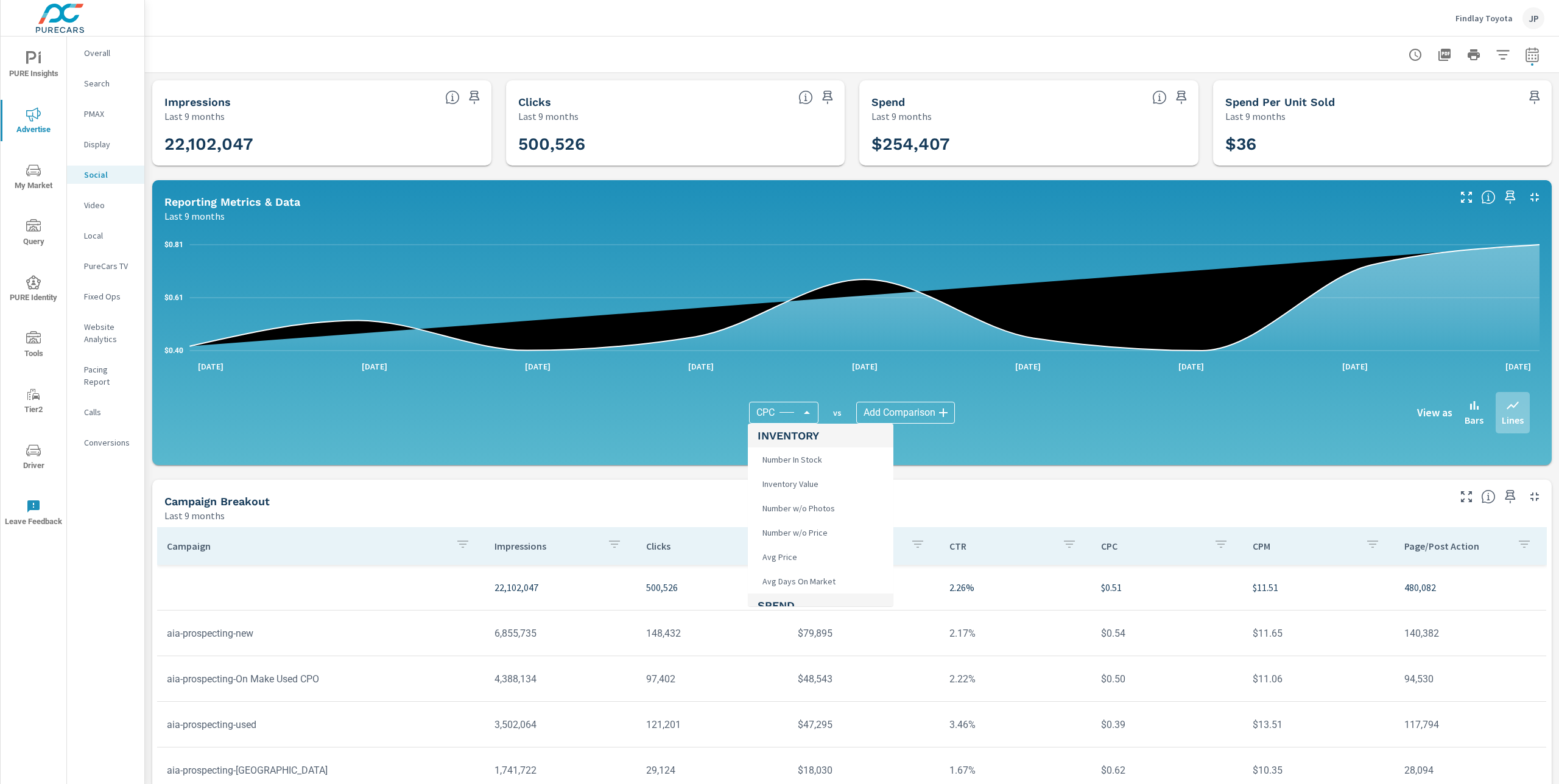
click at [750, 263] on div at bounding box center [779, 392] width 1559 height 784
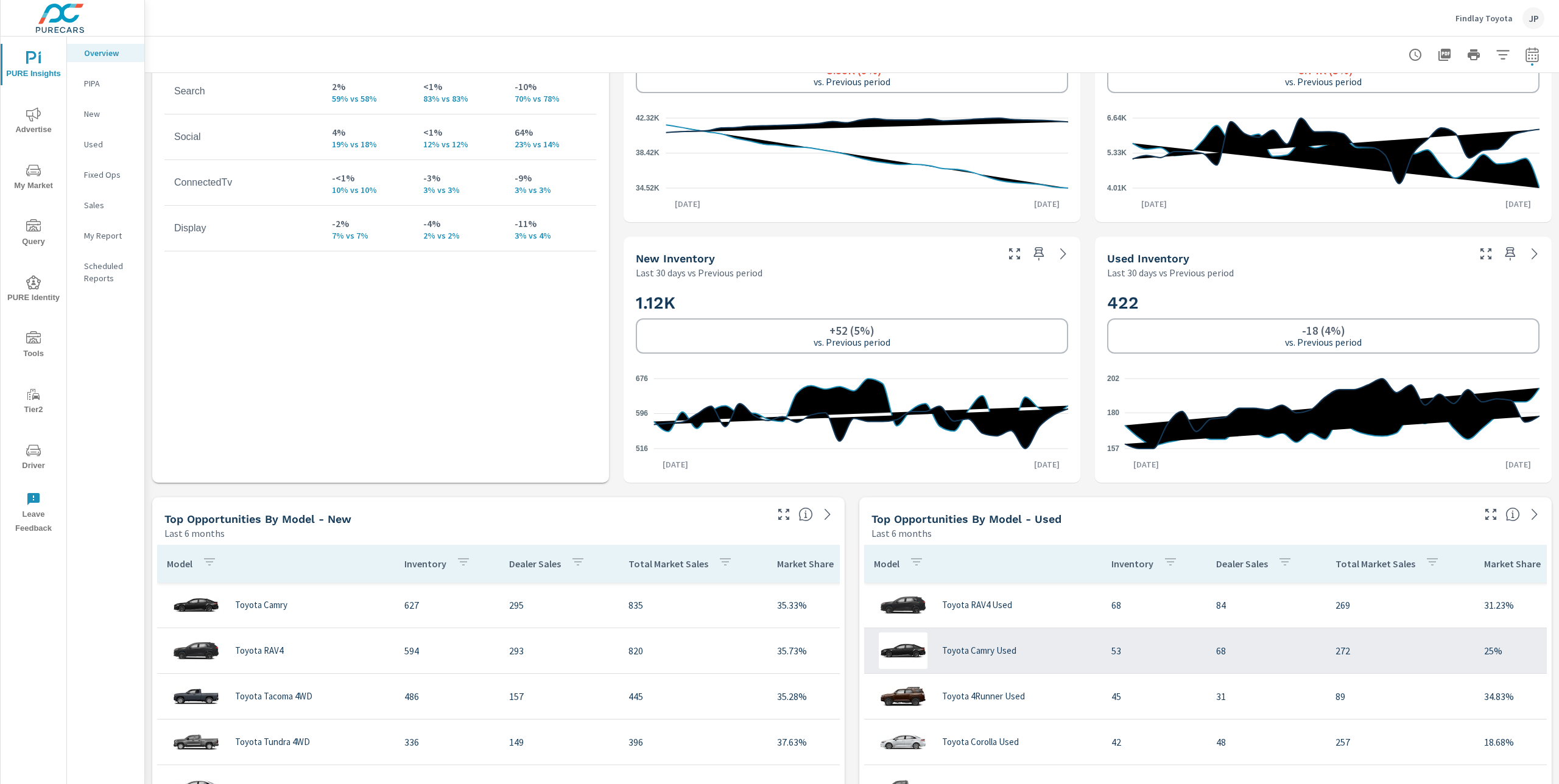
scroll to position [651, 0]
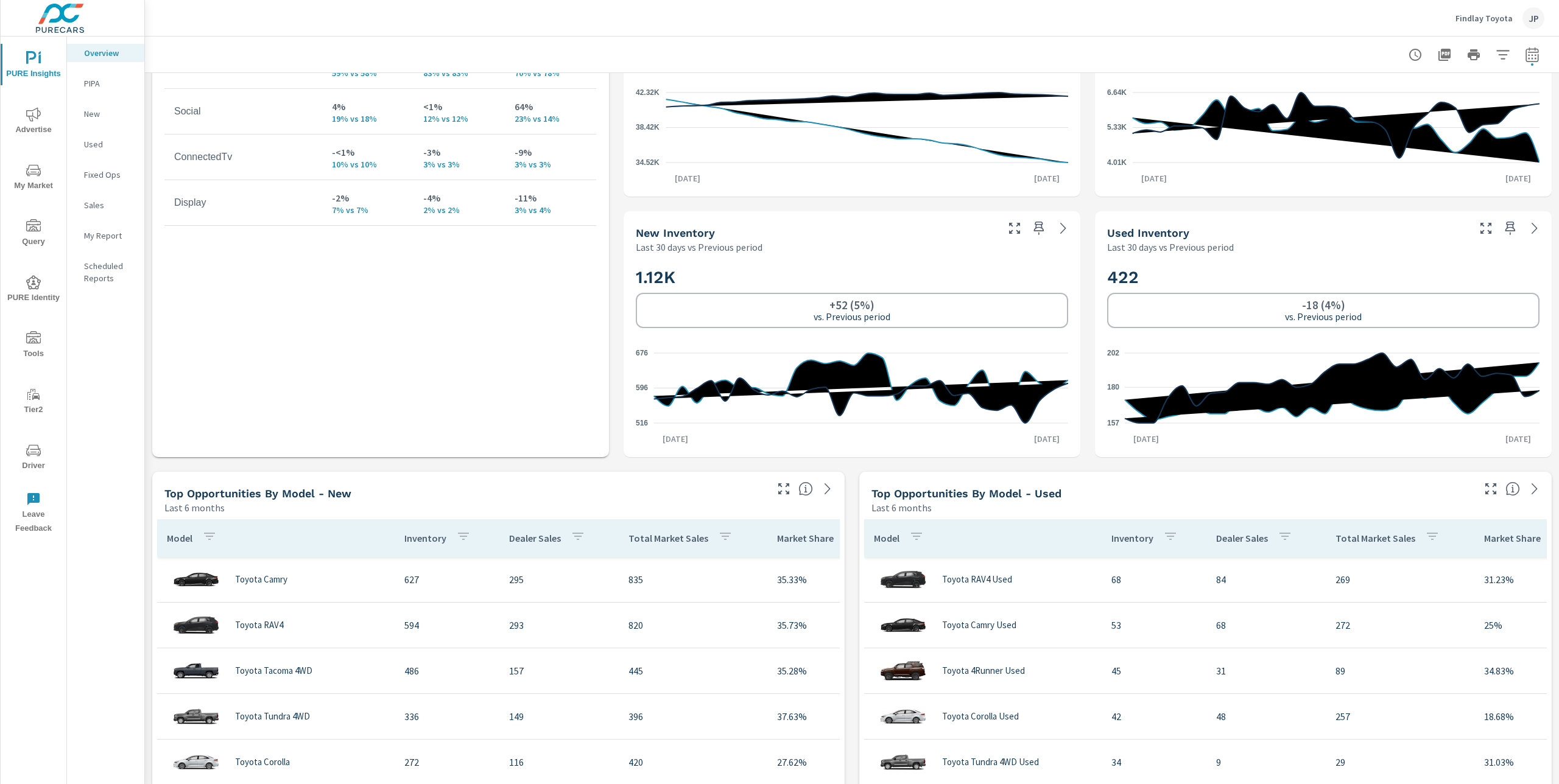
click at [1088, 169] on div "Learn More The average dealer wastes 35% of their advertising and BDC efforts m…" at bounding box center [852, 725] width 1414 height 2606
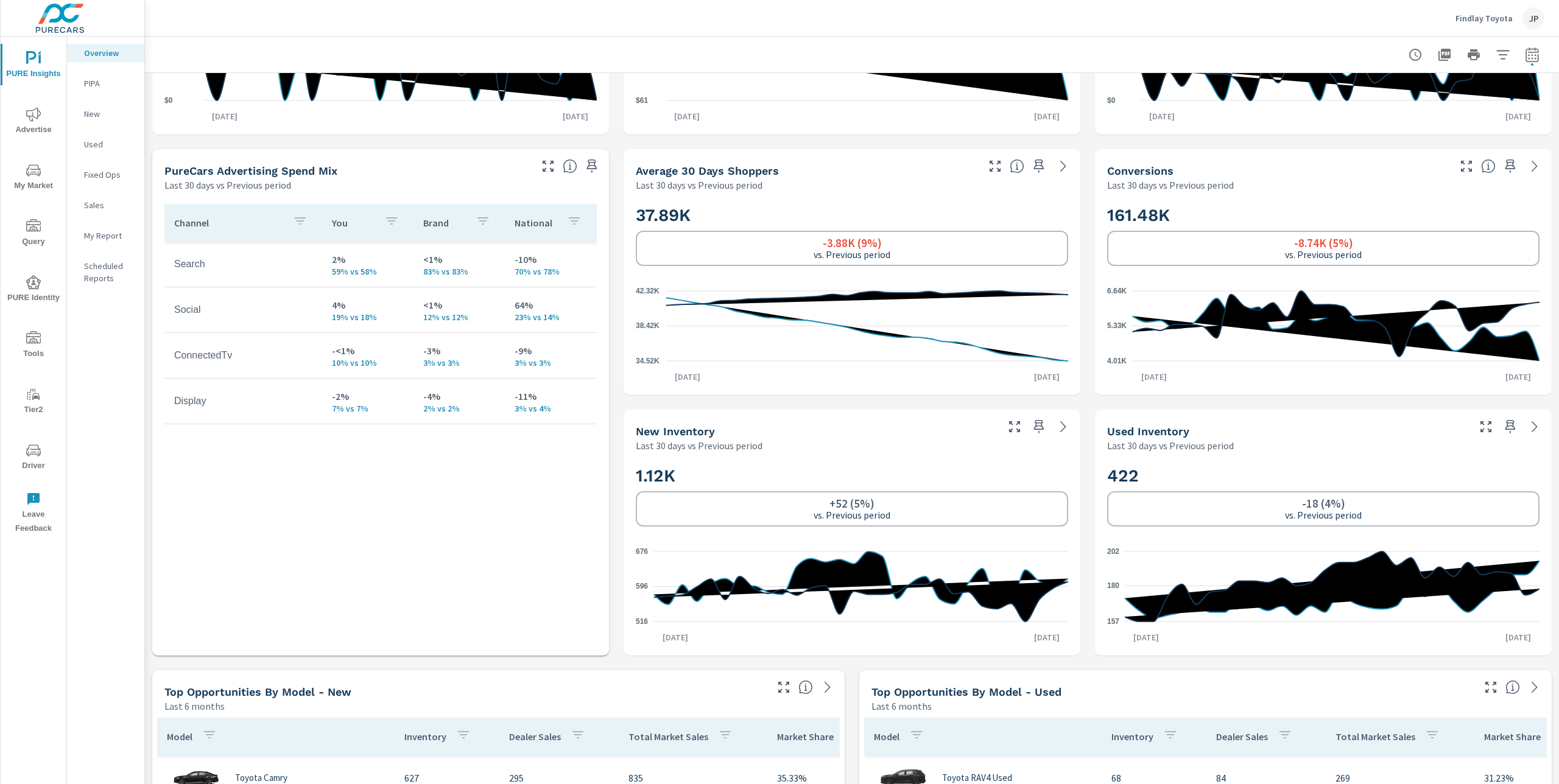
scroll to position [444, 0]
